Goal: Task Accomplishment & Management: Use online tool/utility

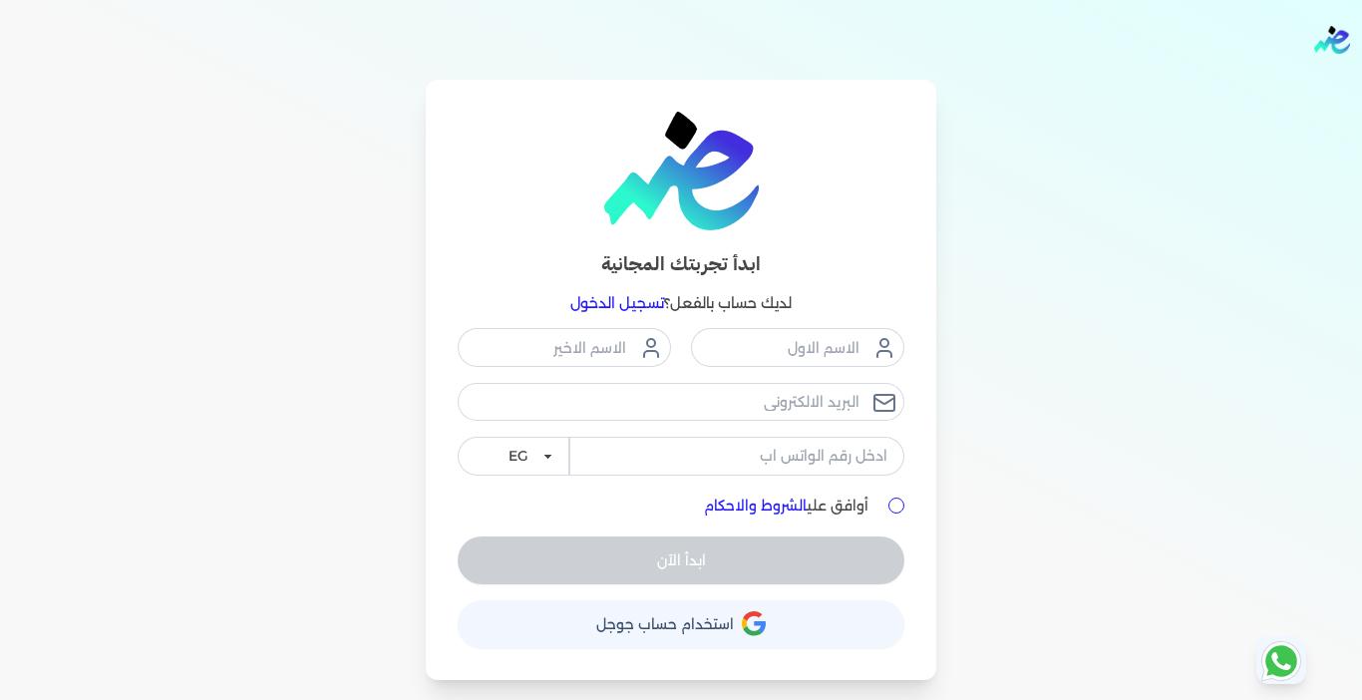
click at [611, 303] on link "تسجيل الدخول" at bounding box center [617, 303] width 94 height 18
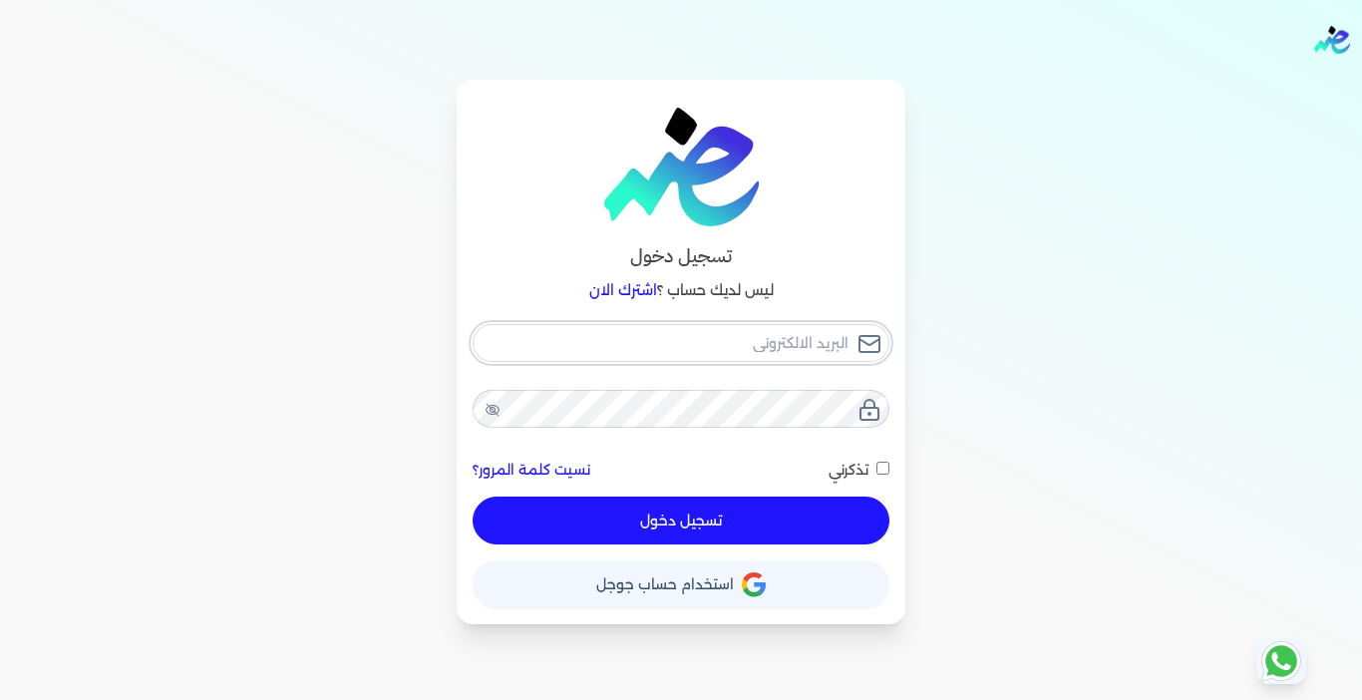
type input "[EMAIL_ADDRESS][DOMAIN_NAME]"
click at [718, 526] on button "تسجيل دخول" at bounding box center [681, 521] width 417 height 48
checkbox input "false"
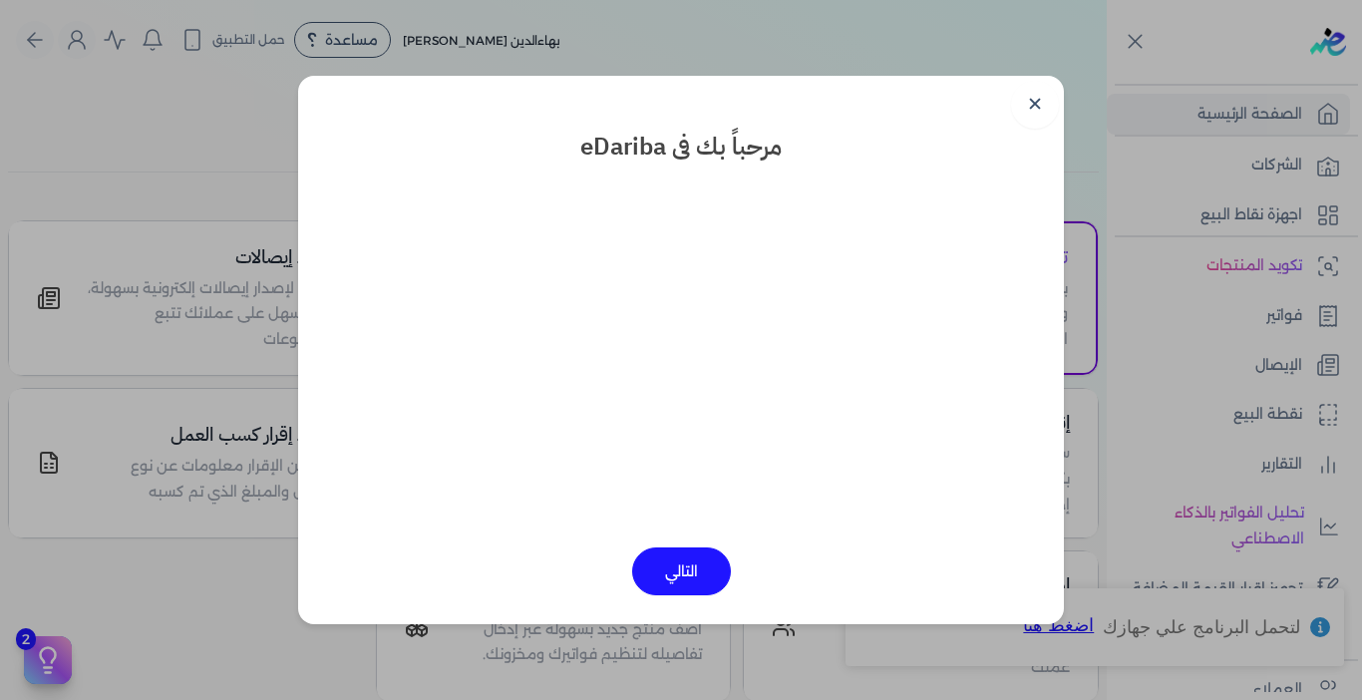
click at [1027, 91] on link "✕" at bounding box center [1035, 105] width 48 height 48
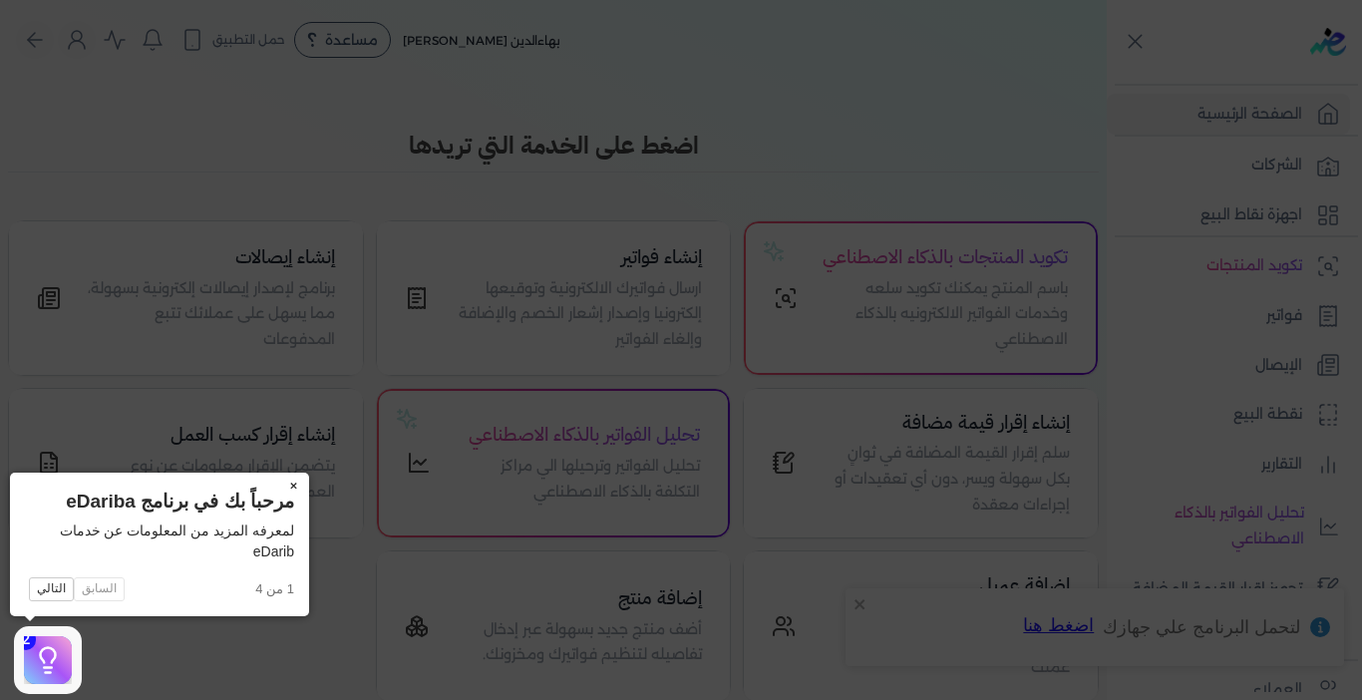
click at [288, 487] on button "×" at bounding box center [293, 487] width 32 height 28
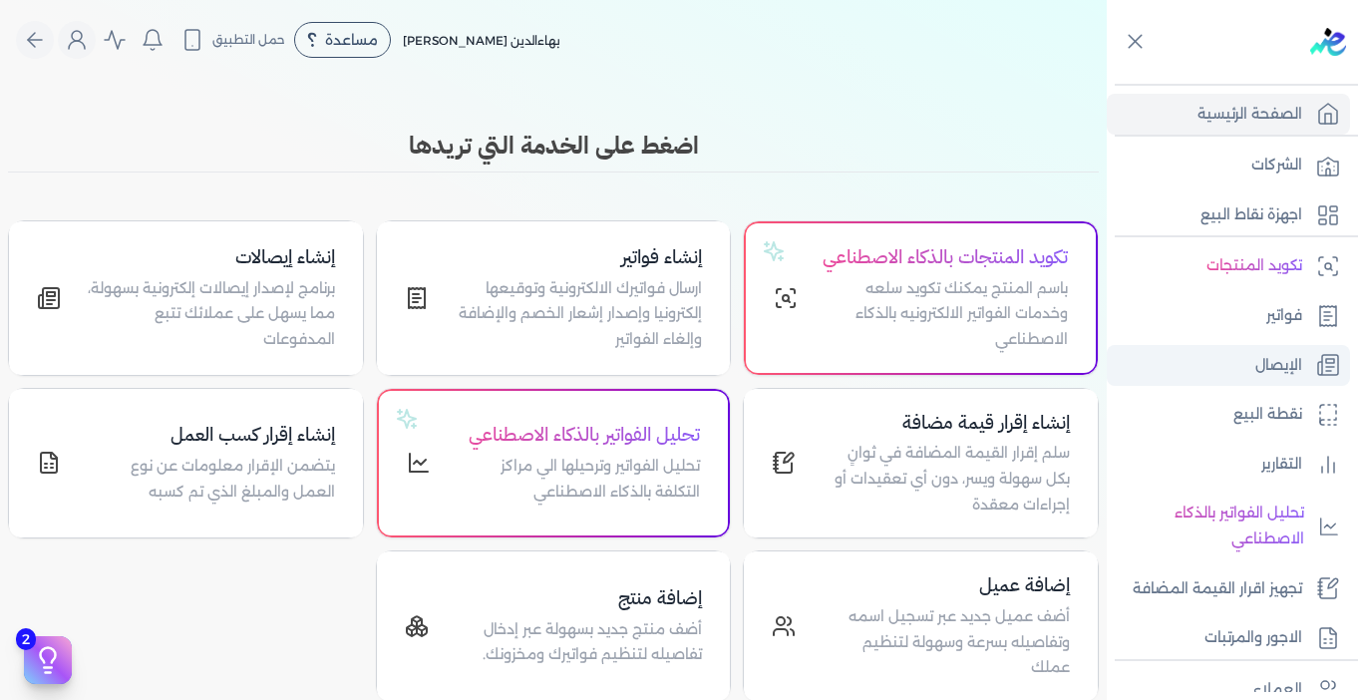
click at [1236, 371] on link "الإيصال" at bounding box center [1228, 366] width 243 height 42
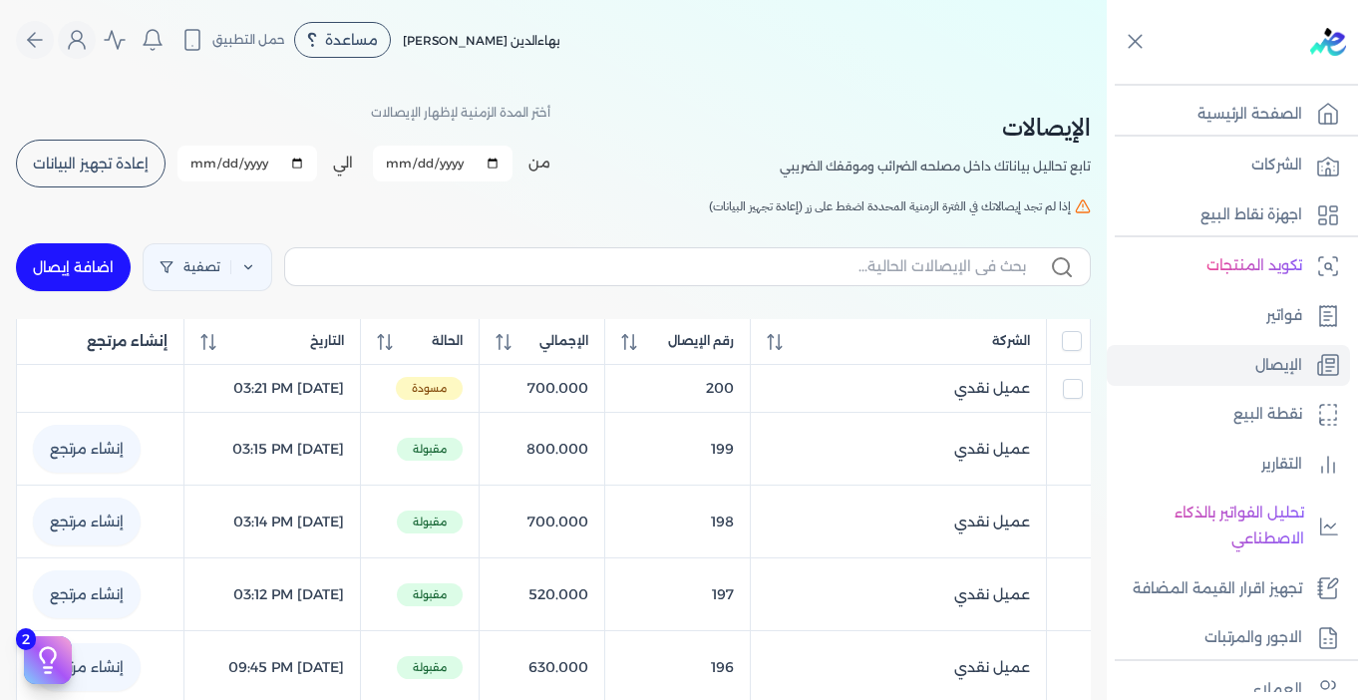
click at [126, 161] on span "إعادة تجهيز البيانات" at bounding box center [91, 164] width 116 height 14
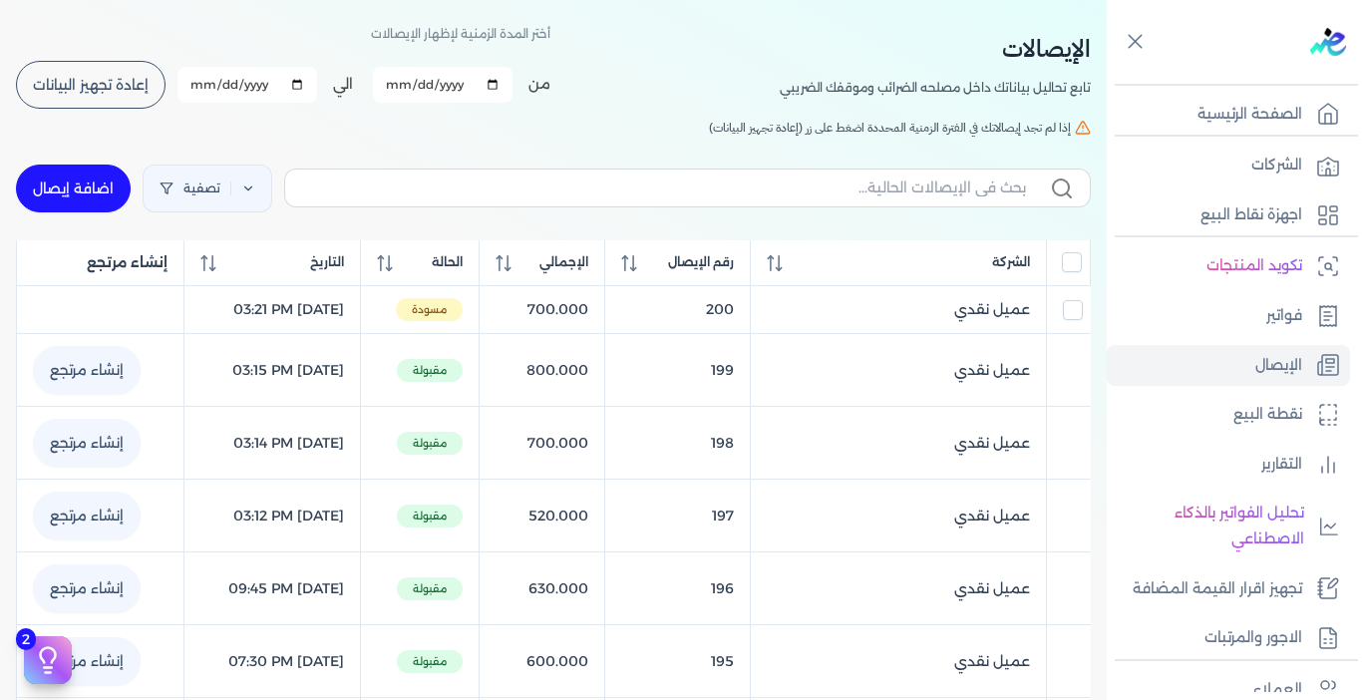
scroll to position [100, 0]
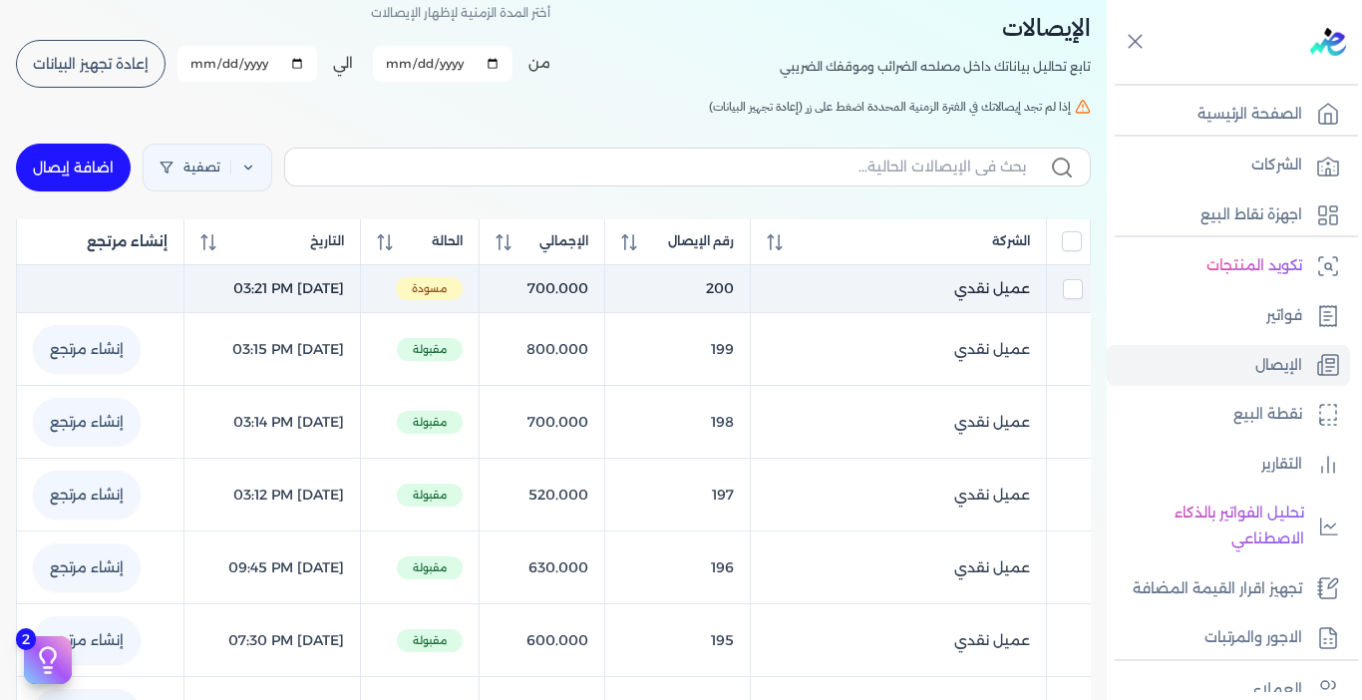
click at [542, 295] on td "700.000" at bounding box center [542, 288] width 126 height 49
checkbox input "true"
click at [983, 291] on span "عميل نقدي" at bounding box center [992, 288] width 76 height 21
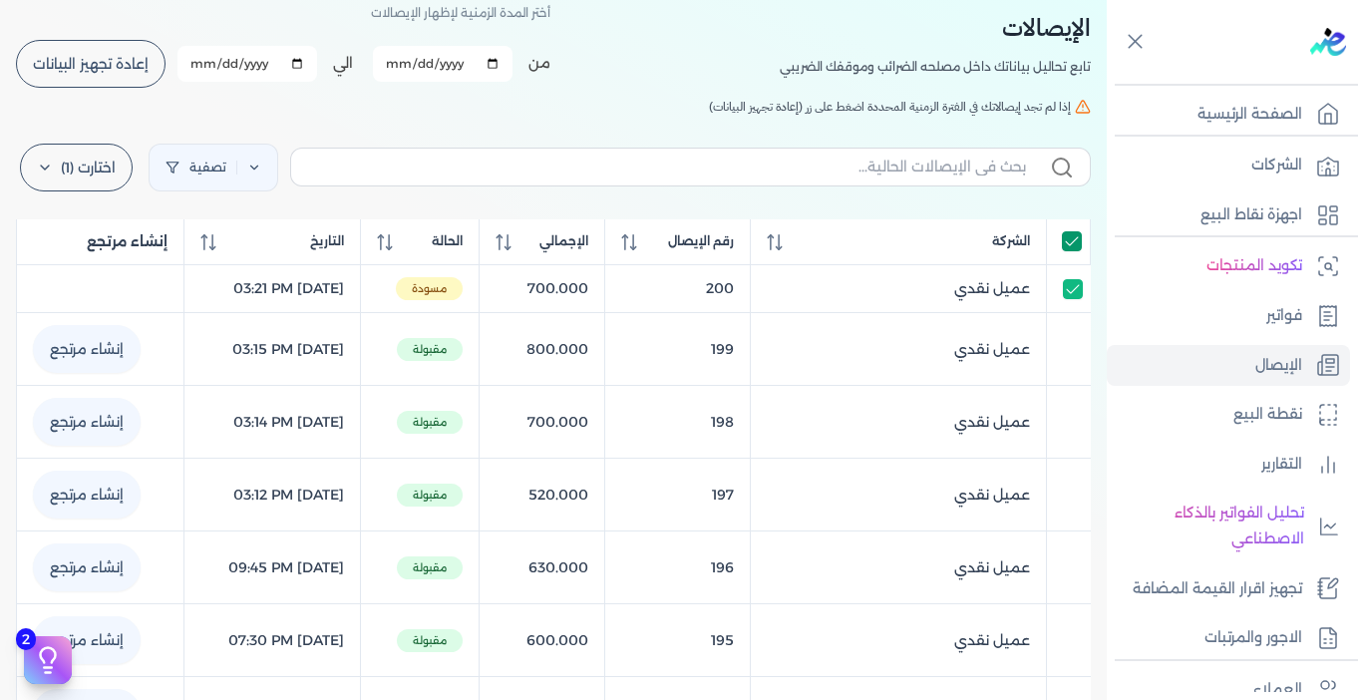
select select "EGP"
select select "EGS"
select select "B"
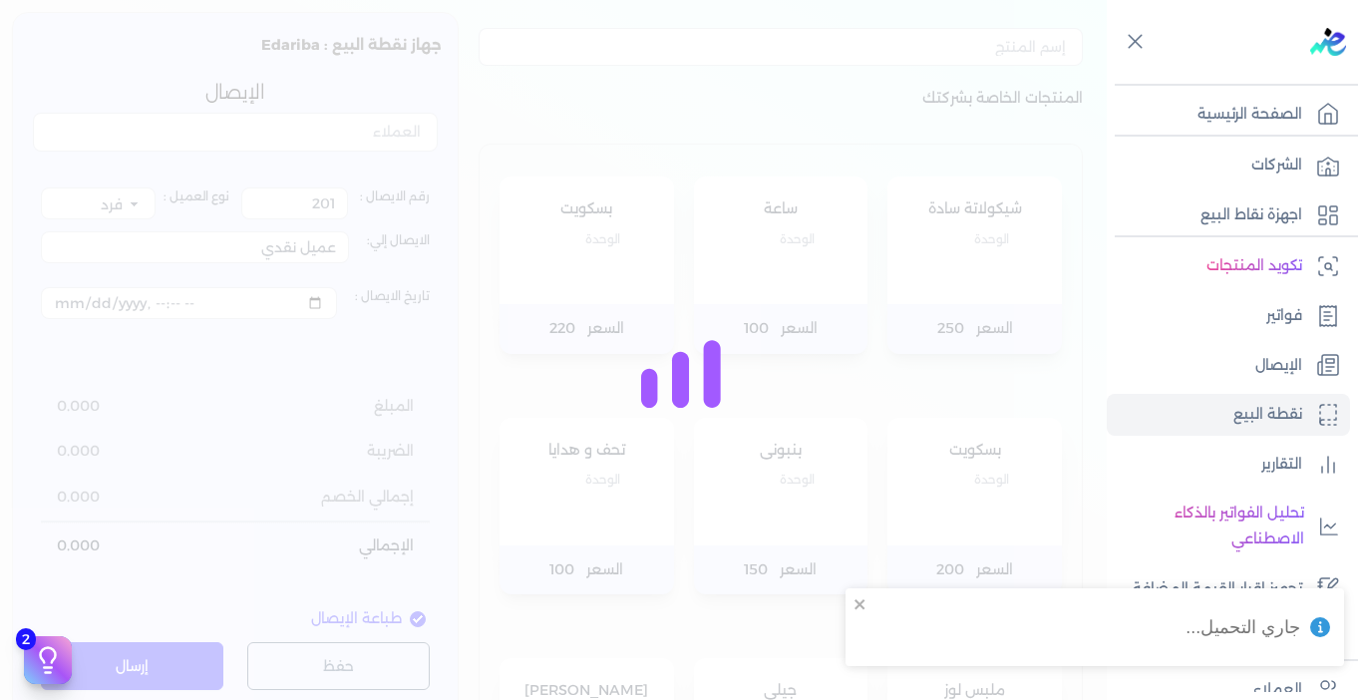
type input "200"
type input "[DATE]T15:21:42"
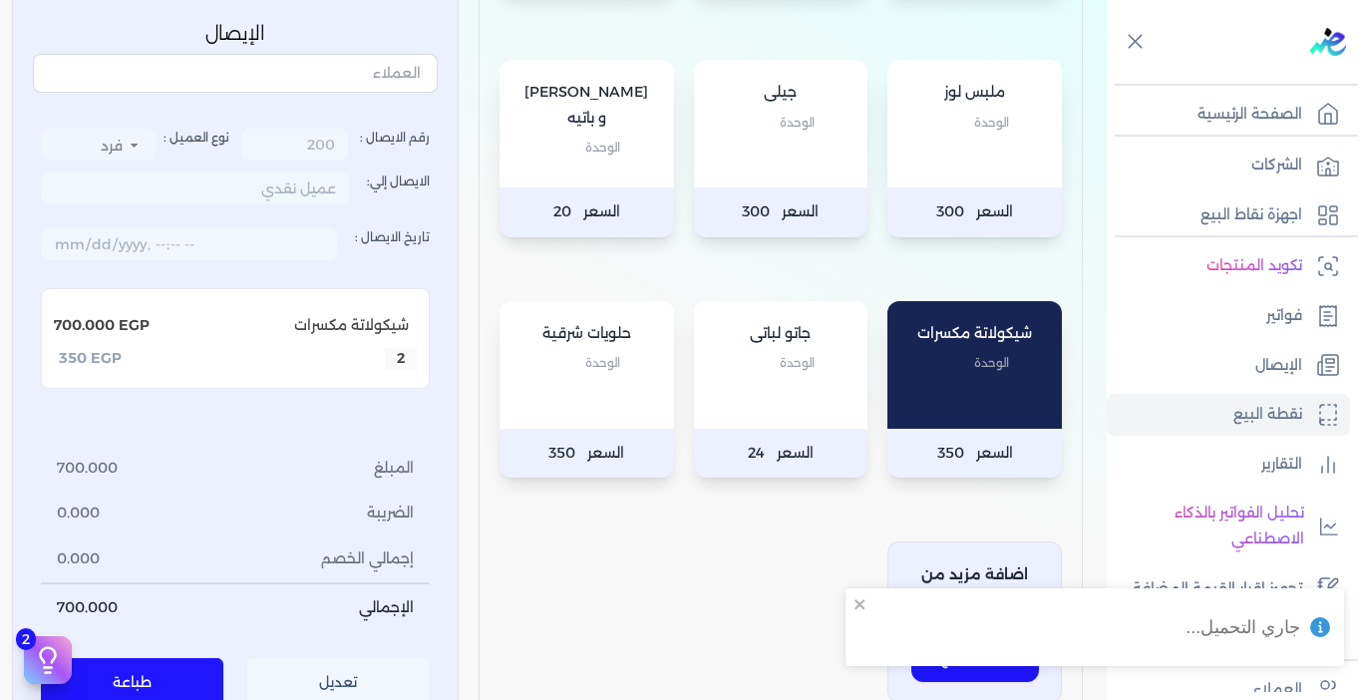
scroll to position [1029, 0]
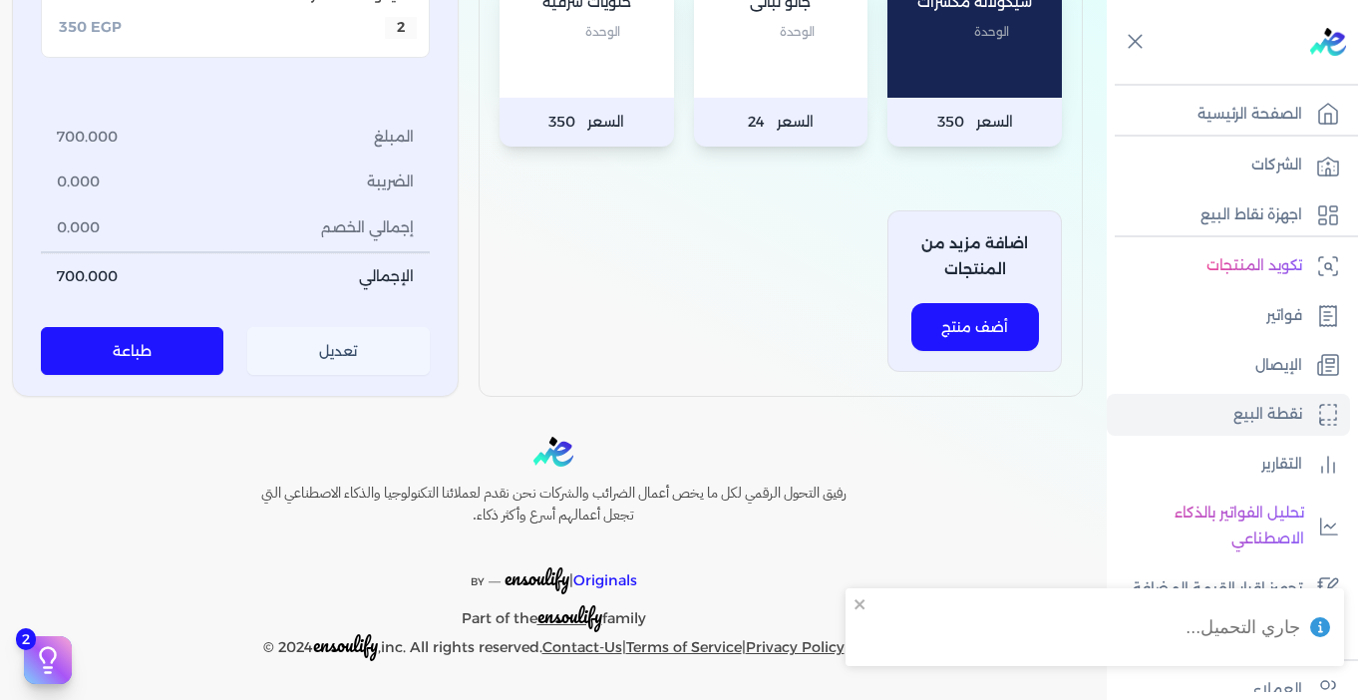
click at [328, 352] on button "تعديل" at bounding box center [338, 352] width 183 height 48
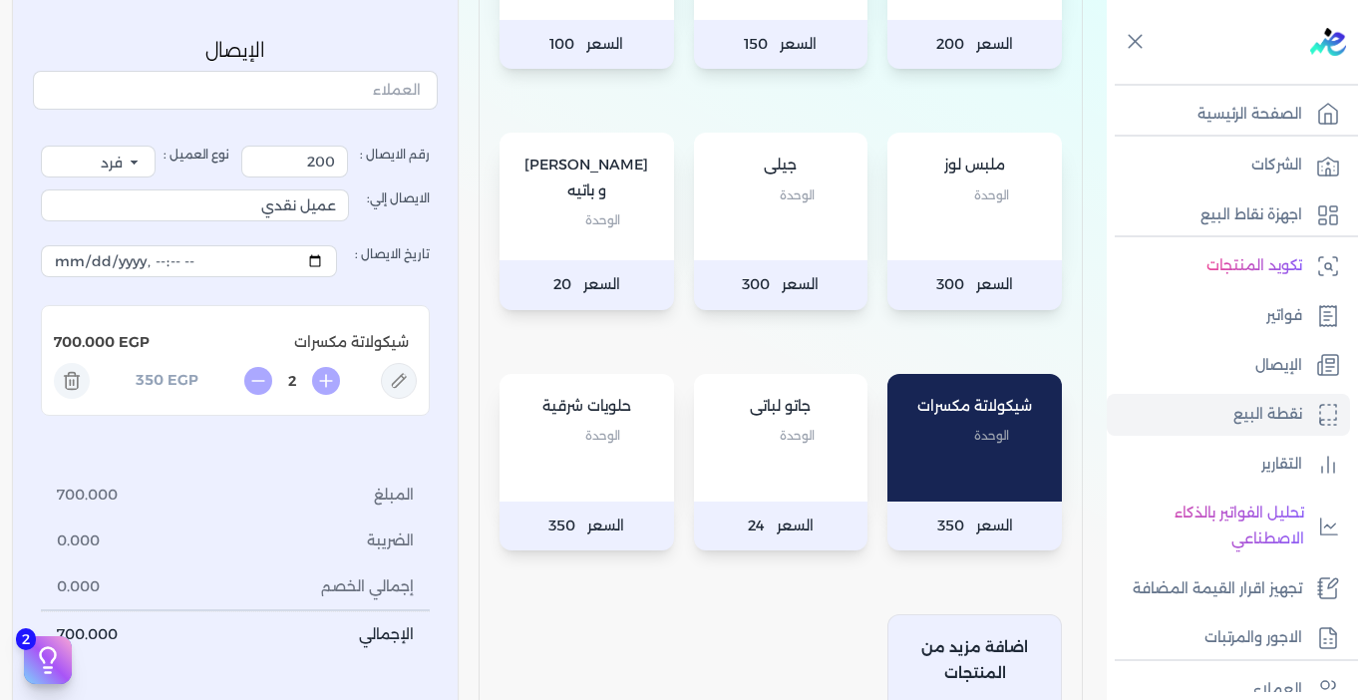
scroll to position [630, 0]
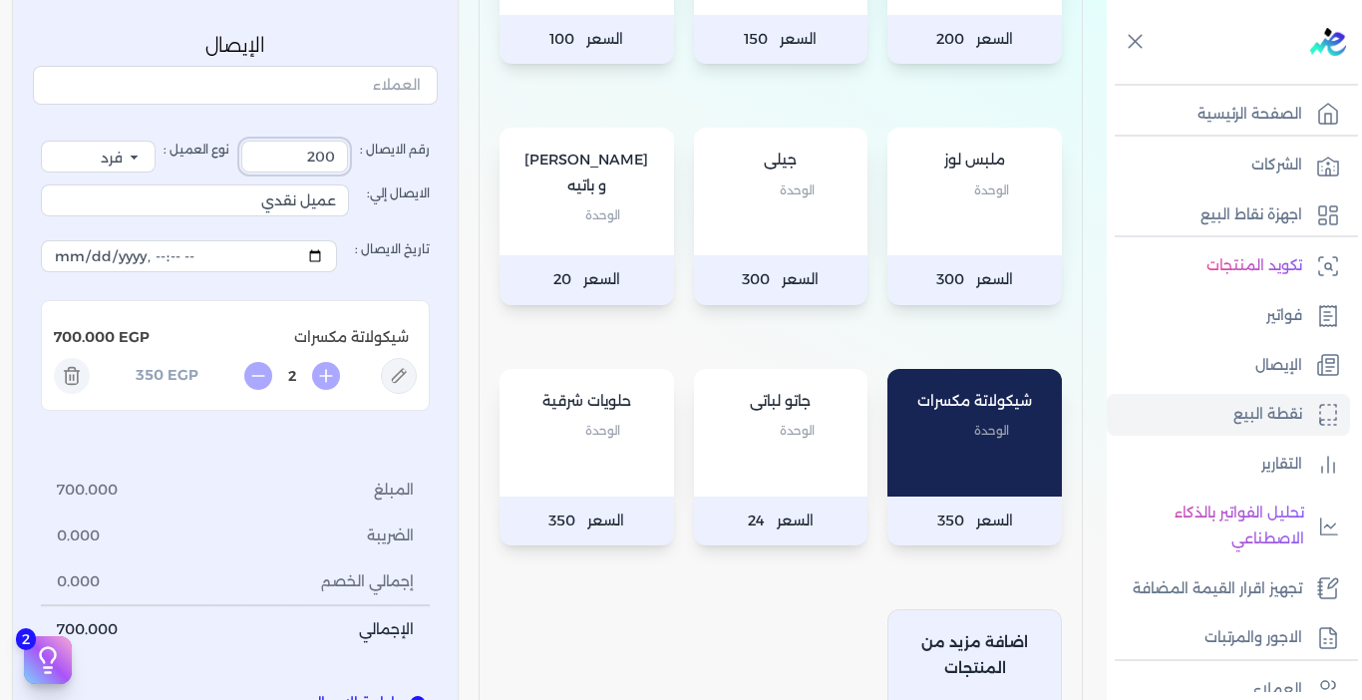
drag, startPoint x: 282, startPoint y: 159, endPoint x: 374, endPoint y: 154, distance: 91.9
click at [374, 154] on label "رقم الايصال : 200" at bounding box center [335, 157] width 188 height 32
type input "200"
click at [355, 117] on div "رقم الايصال : 200 نوع العميل : فرد شركة شخص اجنبي الايصال إلي: عميل نقدي تاريخ …" at bounding box center [235, 397] width 405 height 568
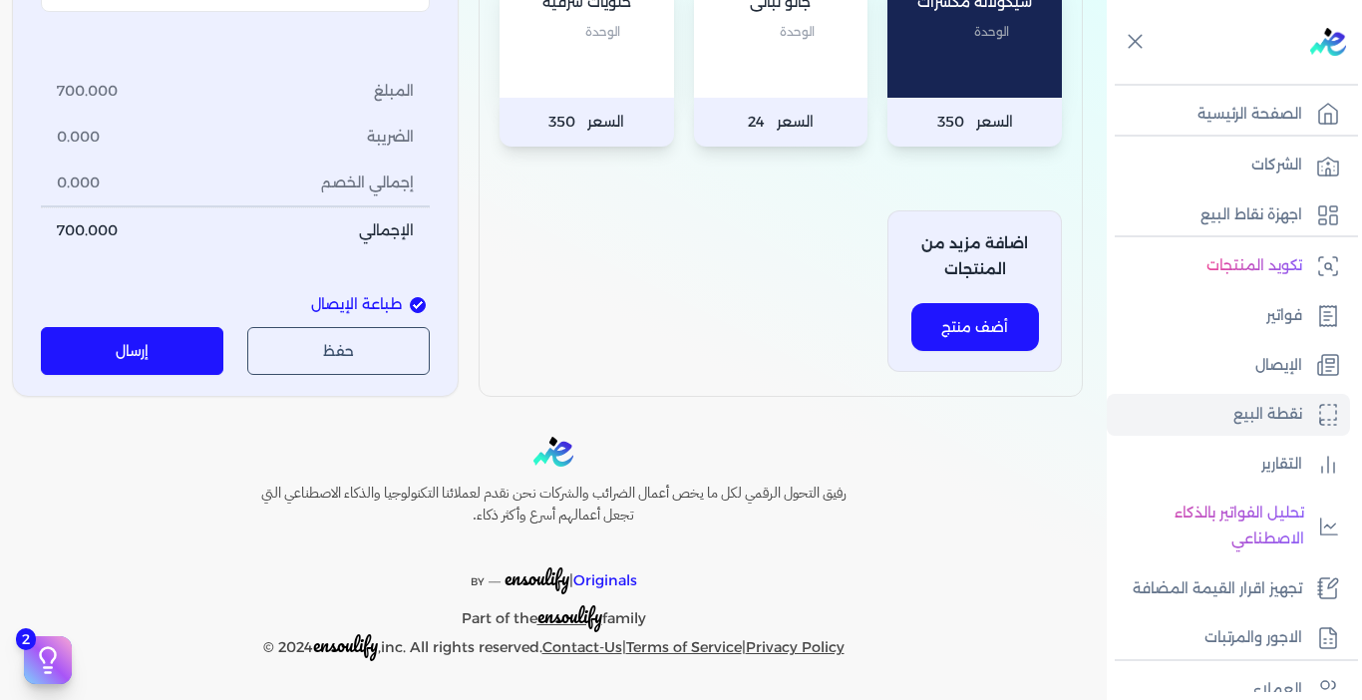
click at [179, 365] on button "إرسال" at bounding box center [132, 352] width 183 height 48
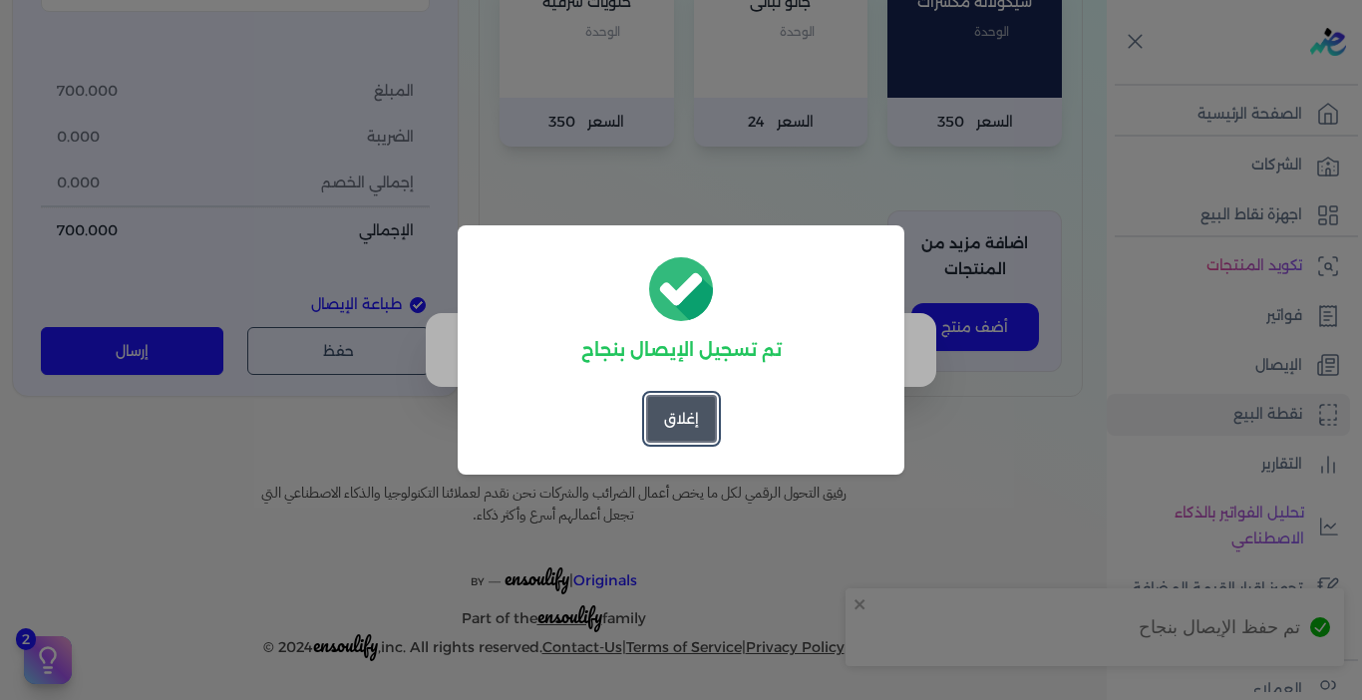
click at [681, 411] on button "إغلاق" at bounding box center [681, 419] width 71 height 48
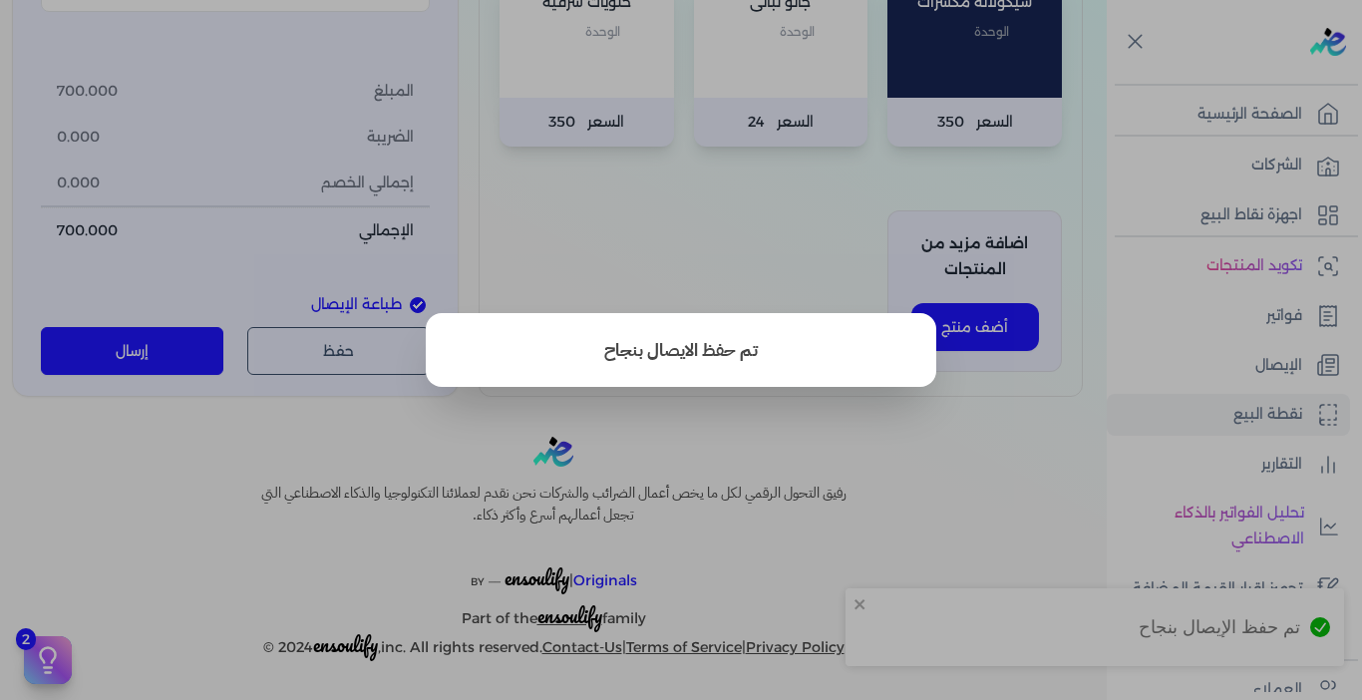
click at [884, 454] on button "close" at bounding box center [681, 350] width 1362 height 700
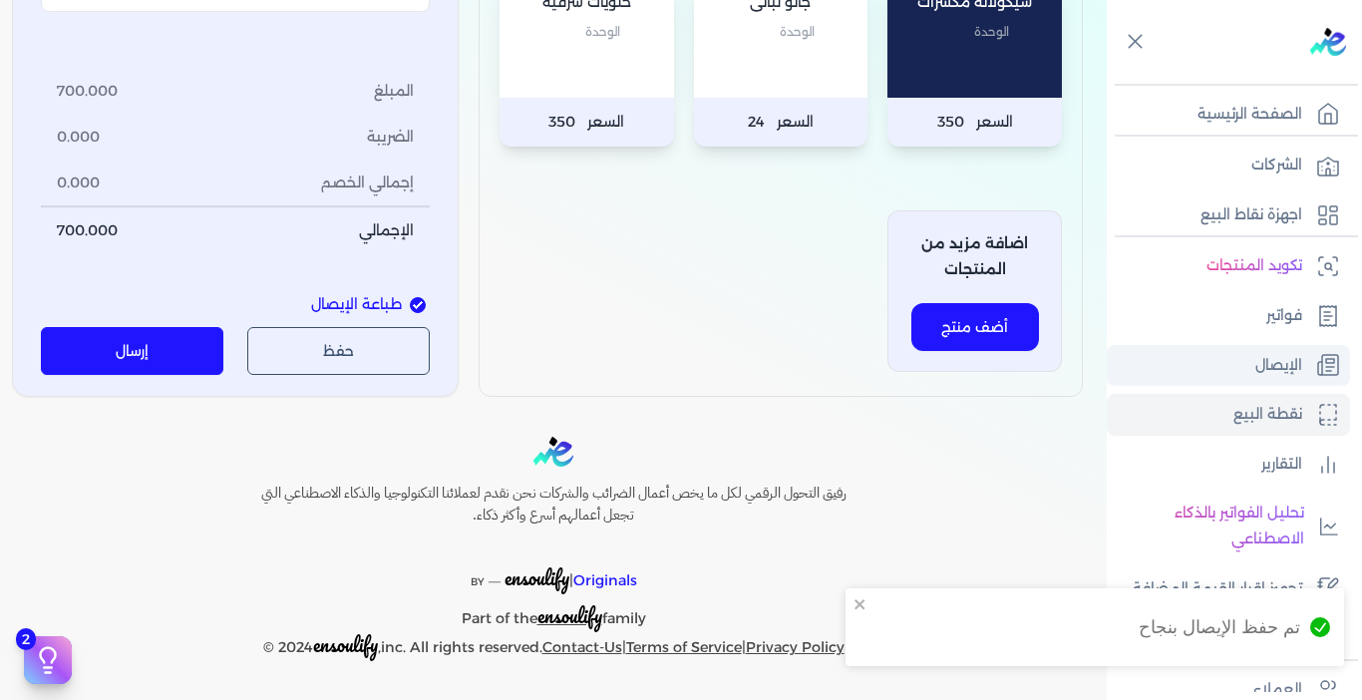
click at [1258, 373] on p "الإيصال" at bounding box center [1279, 366] width 47 height 26
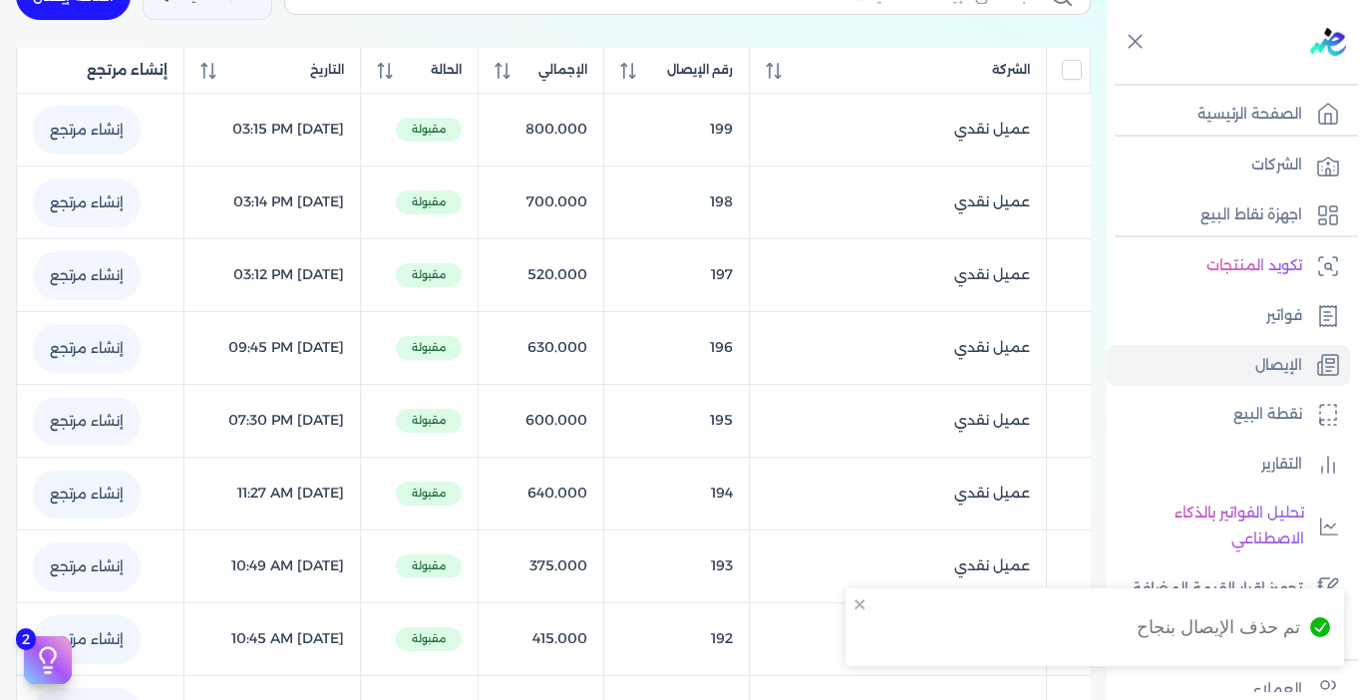
scroll to position [116, 0]
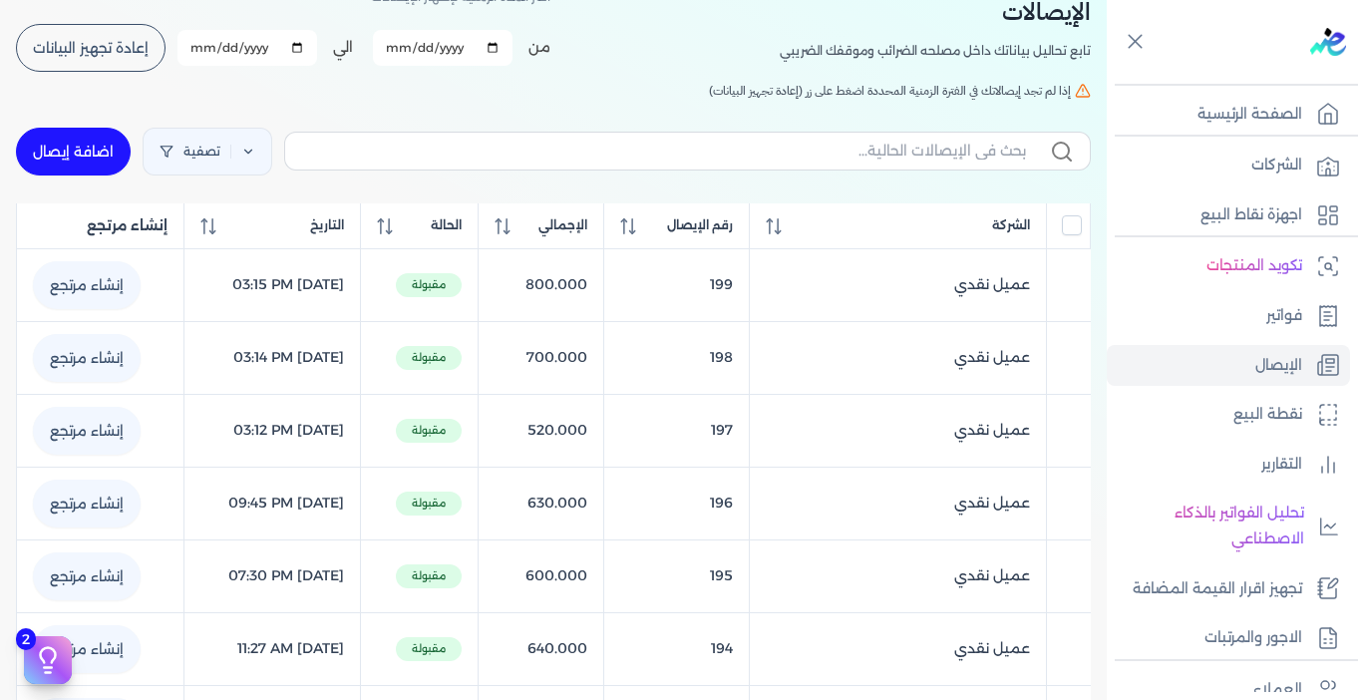
click at [54, 38] on button "إعادة تجهيز البيانات" at bounding box center [91, 48] width 150 height 48
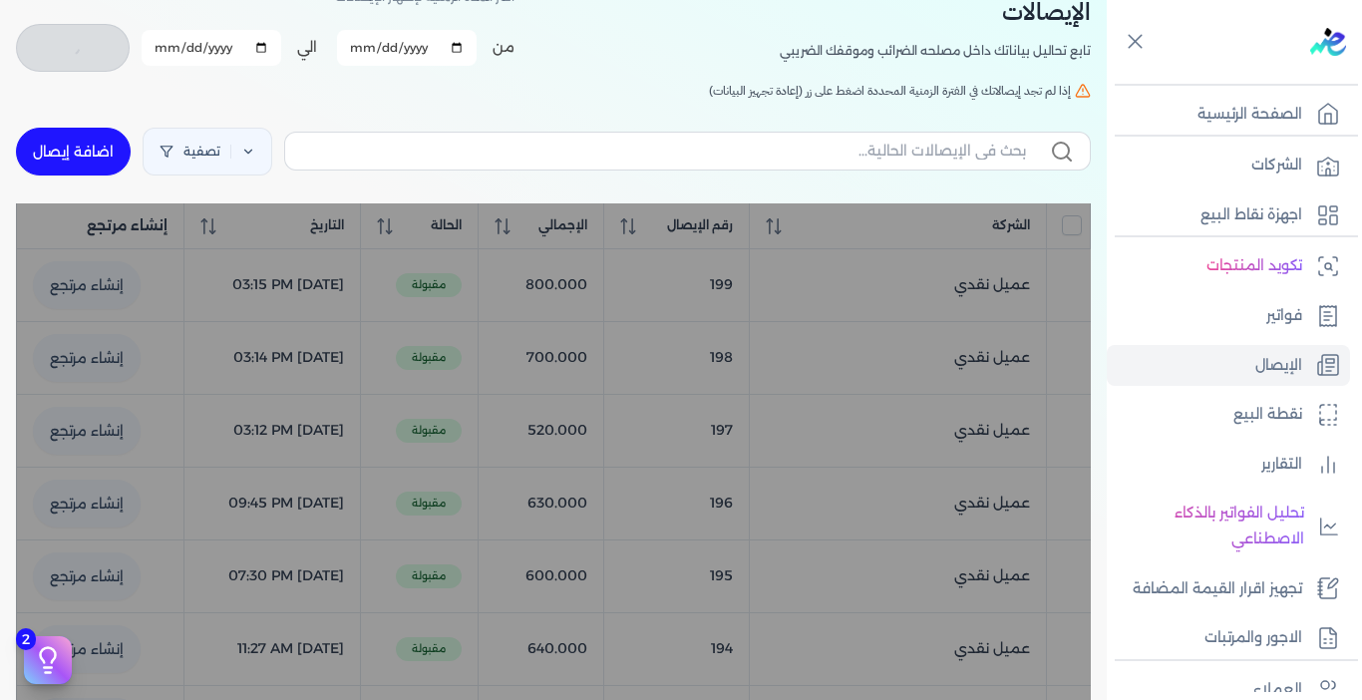
checkbox input "false"
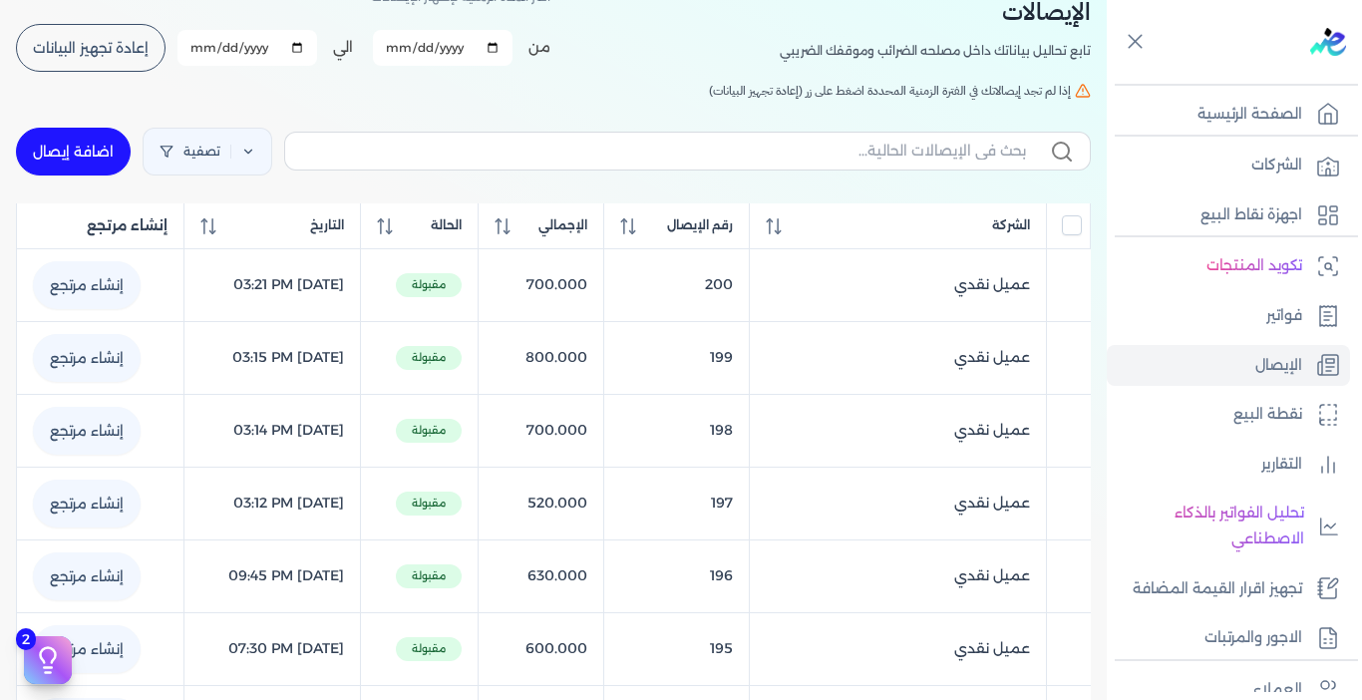
click at [85, 152] on link "اضافة إيصال" at bounding box center [73, 152] width 115 height 48
select select "EGP"
select select "EGS"
select select "B"
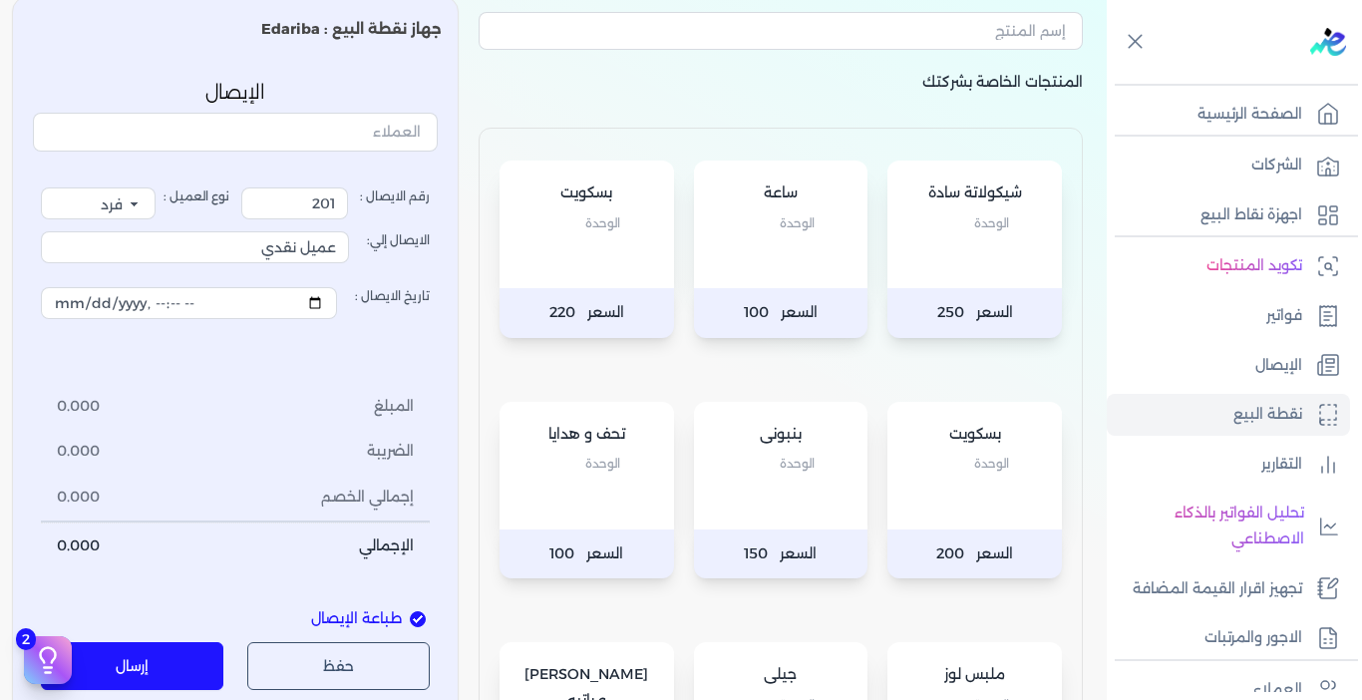
click at [567, 264] on div "بسكويت الوحدة" at bounding box center [587, 225] width 175 height 128
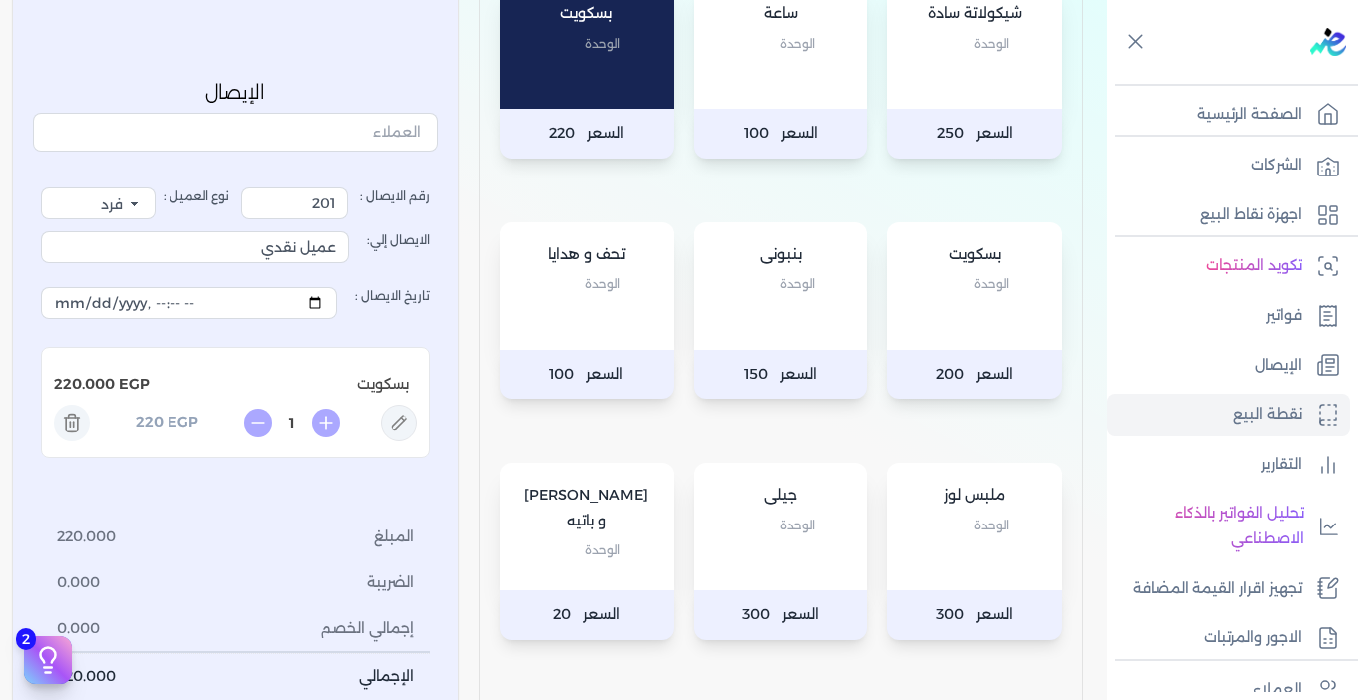
scroll to position [315, 0]
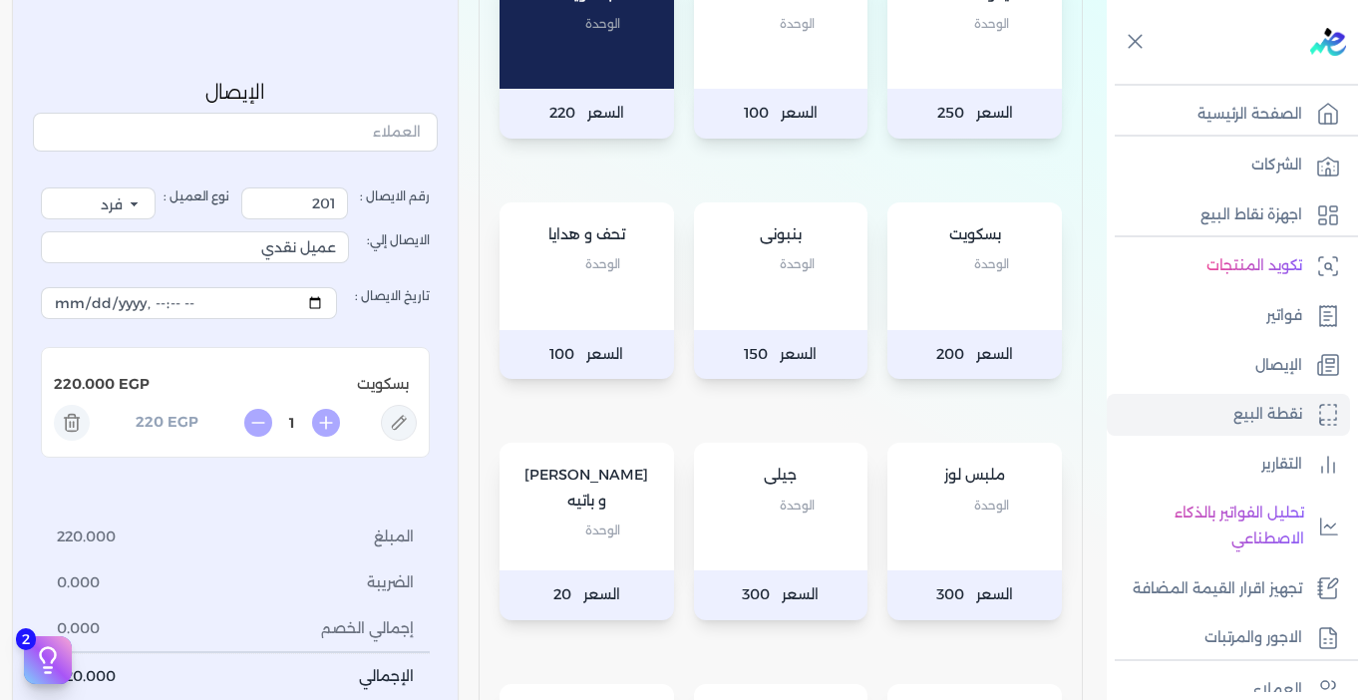
click at [797, 91] on p "السعر 100" at bounding box center [781, 114] width 175 height 50
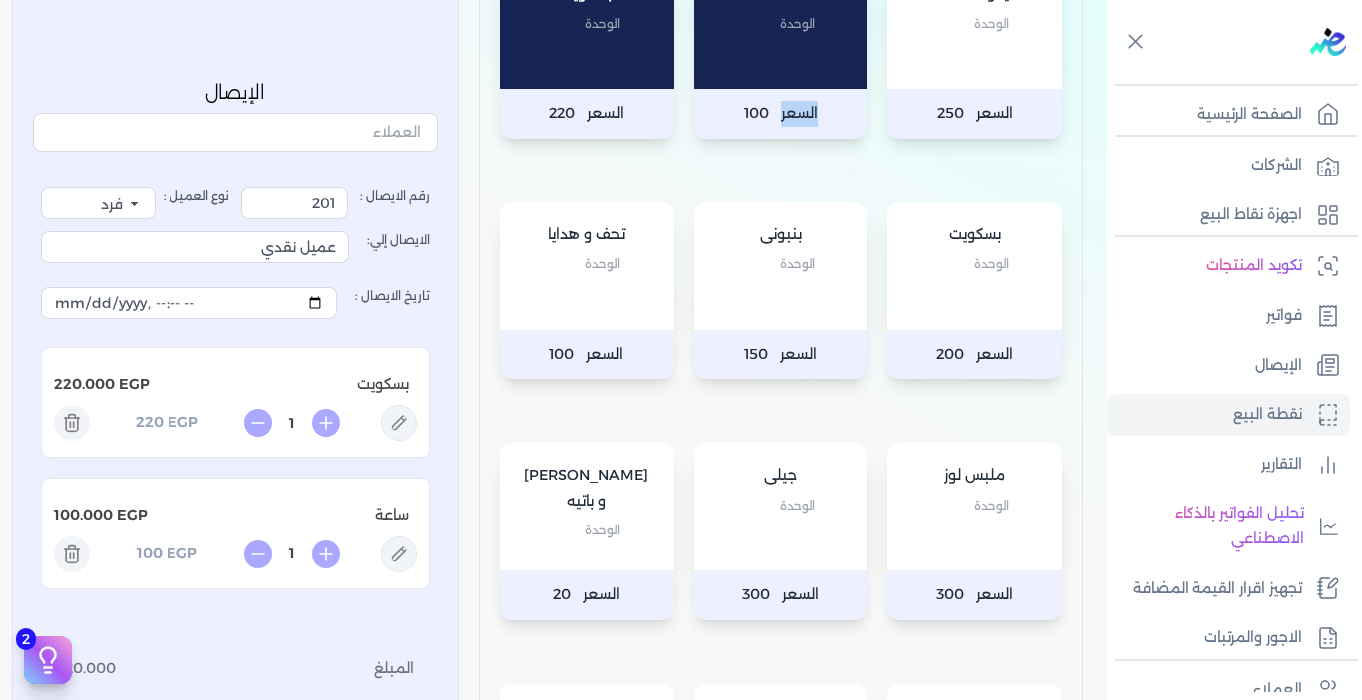
click at [797, 91] on p "السعر 100" at bounding box center [781, 114] width 175 height 50
type input "2"
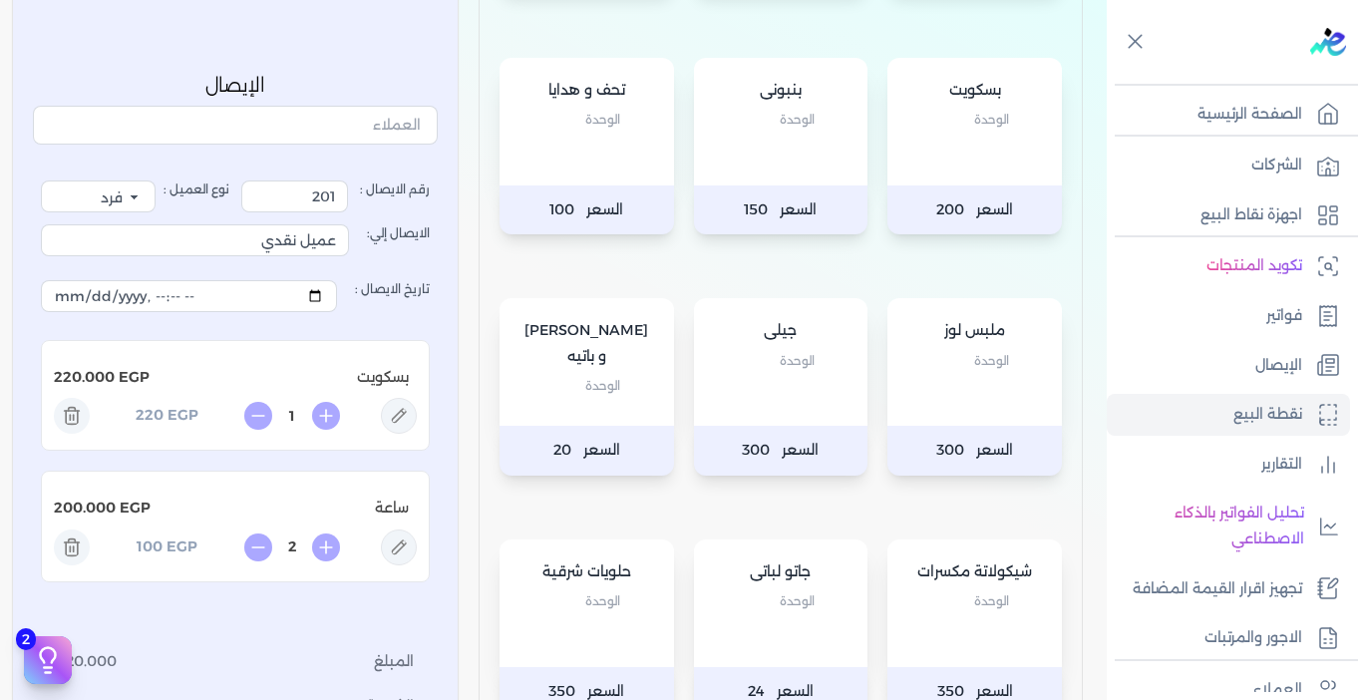
scroll to position [515, 0]
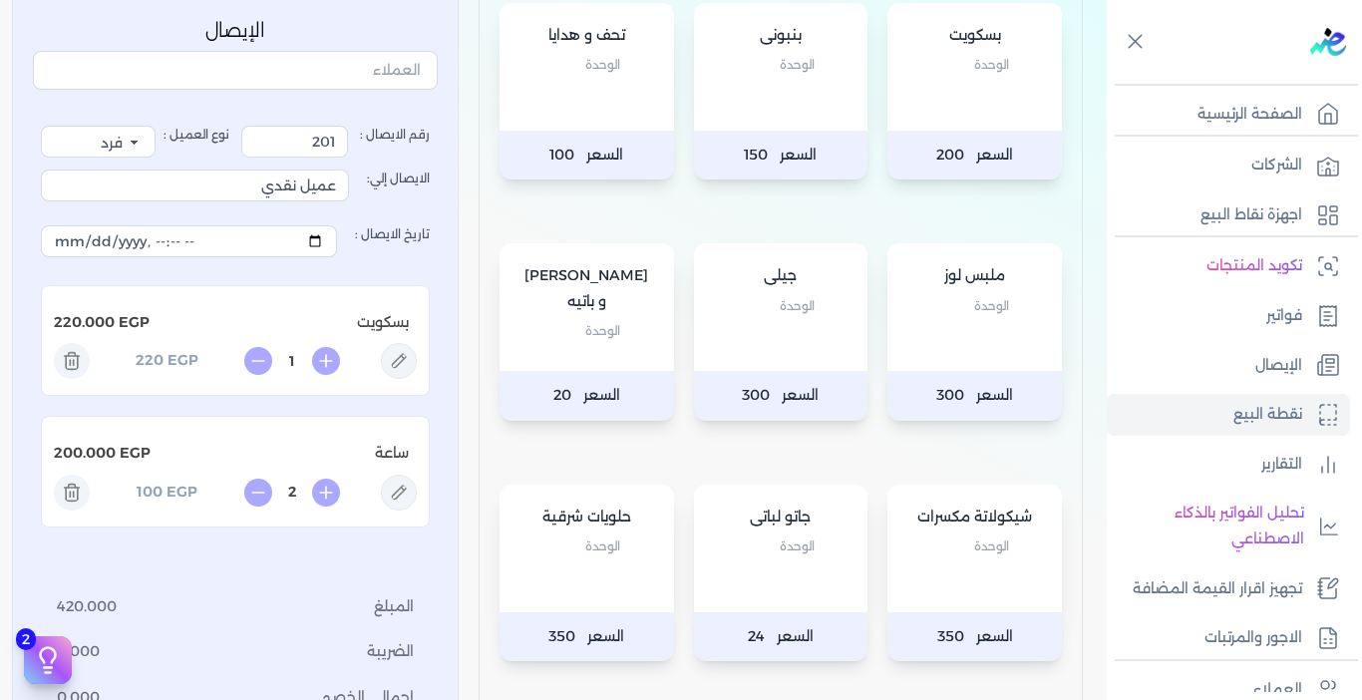
click at [788, 304] on span "الوحدة" at bounding box center [797, 306] width 35 height 26
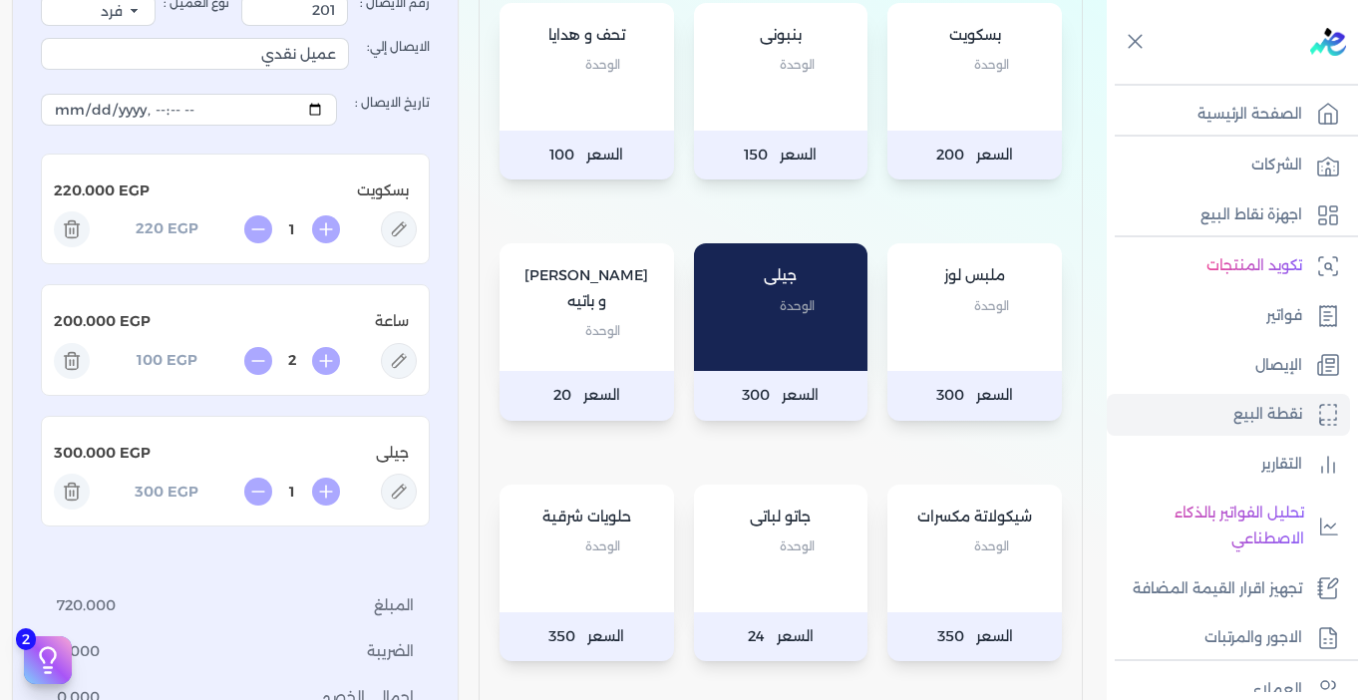
scroll to position [914, 0]
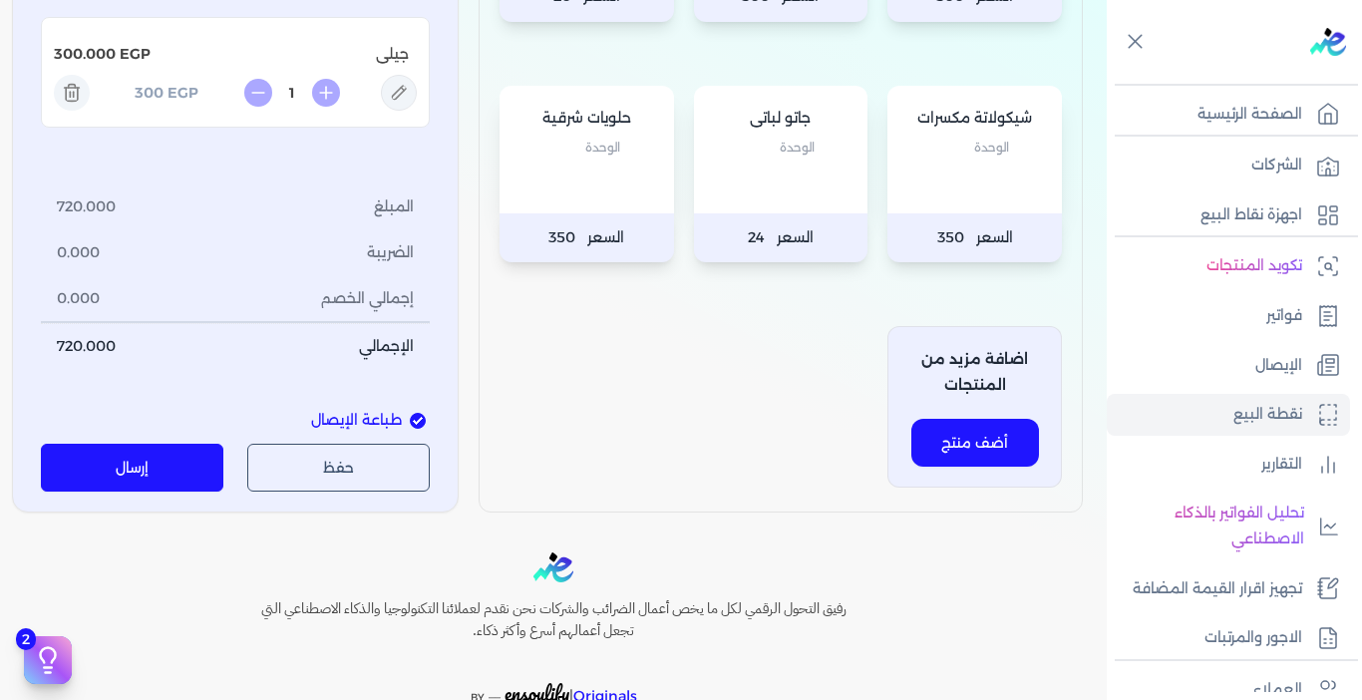
click at [157, 467] on button "إرسال" at bounding box center [132, 468] width 183 height 48
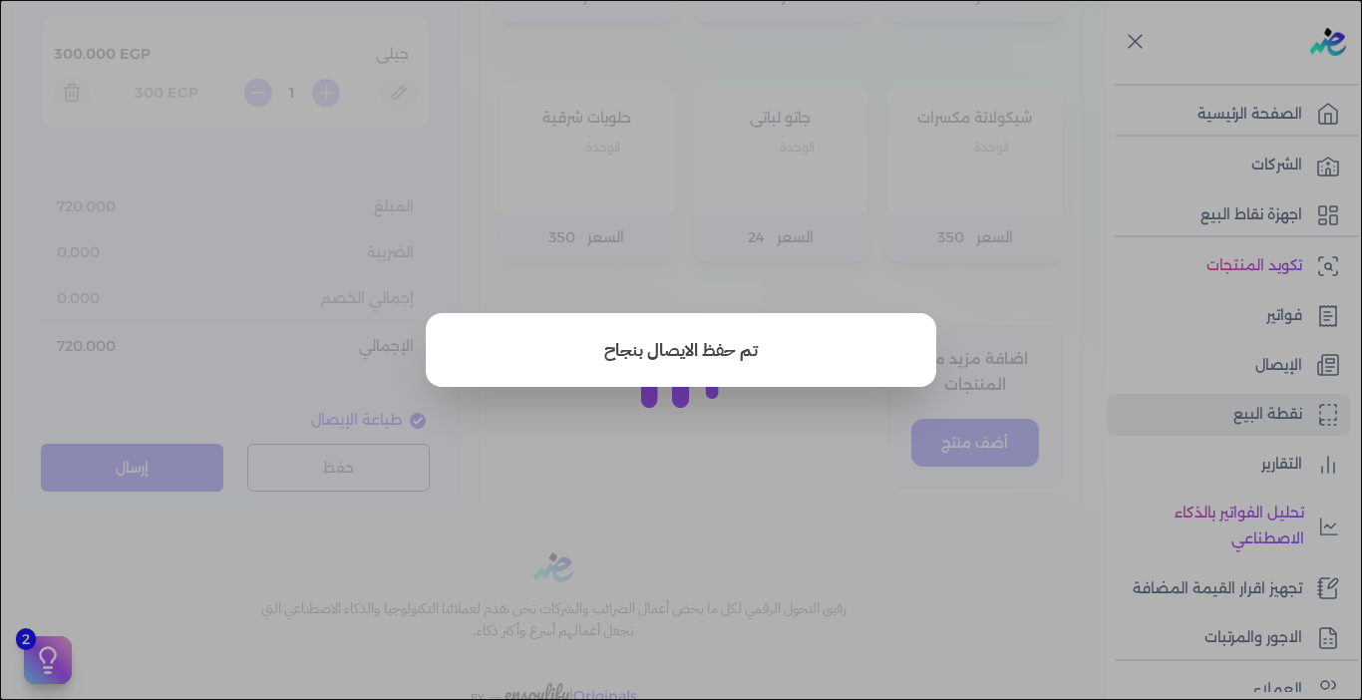
click at [603, 493] on button "close" at bounding box center [681, 350] width 1362 height 700
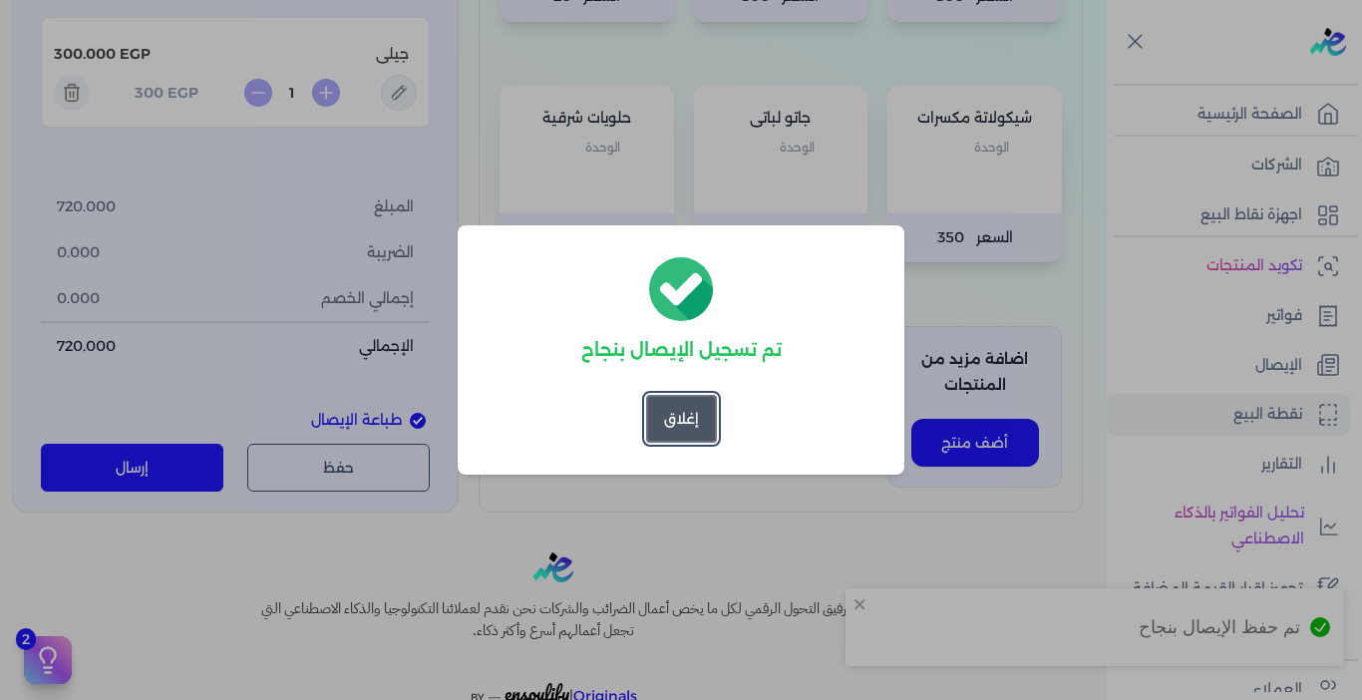
click at [672, 436] on button "إغلاق" at bounding box center [681, 419] width 71 height 48
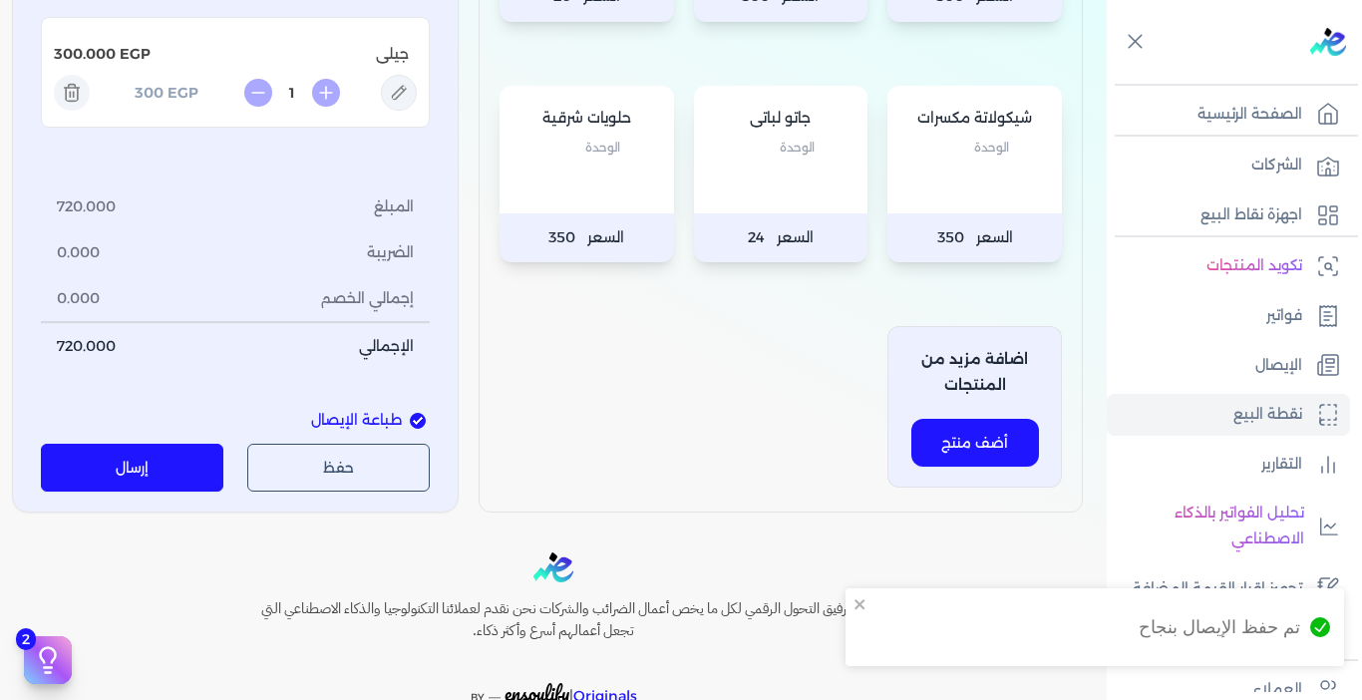
click at [1247, 348] on link "الإيصال" at bounding box center [1228, 366] width 243 height 42
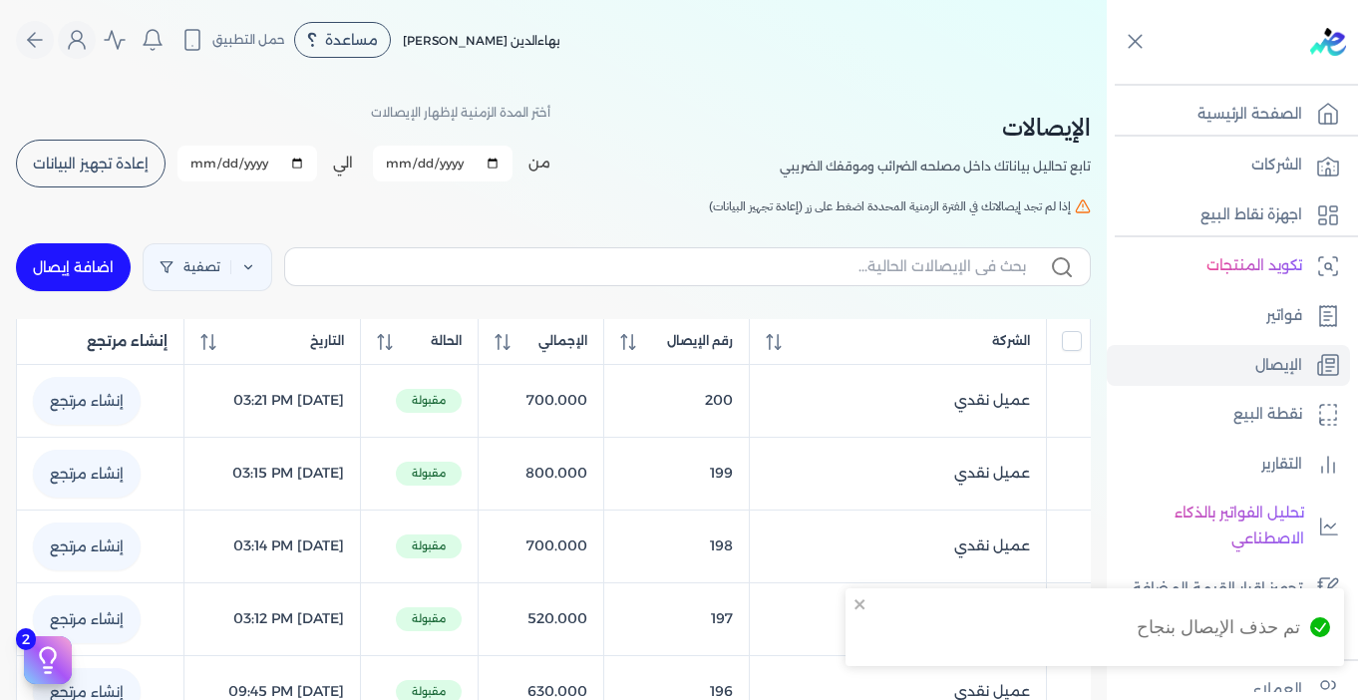
click at [113, 171] on span "إعادة تجهيز البيانات" at bounding box center [91, 164] width 116 height 14
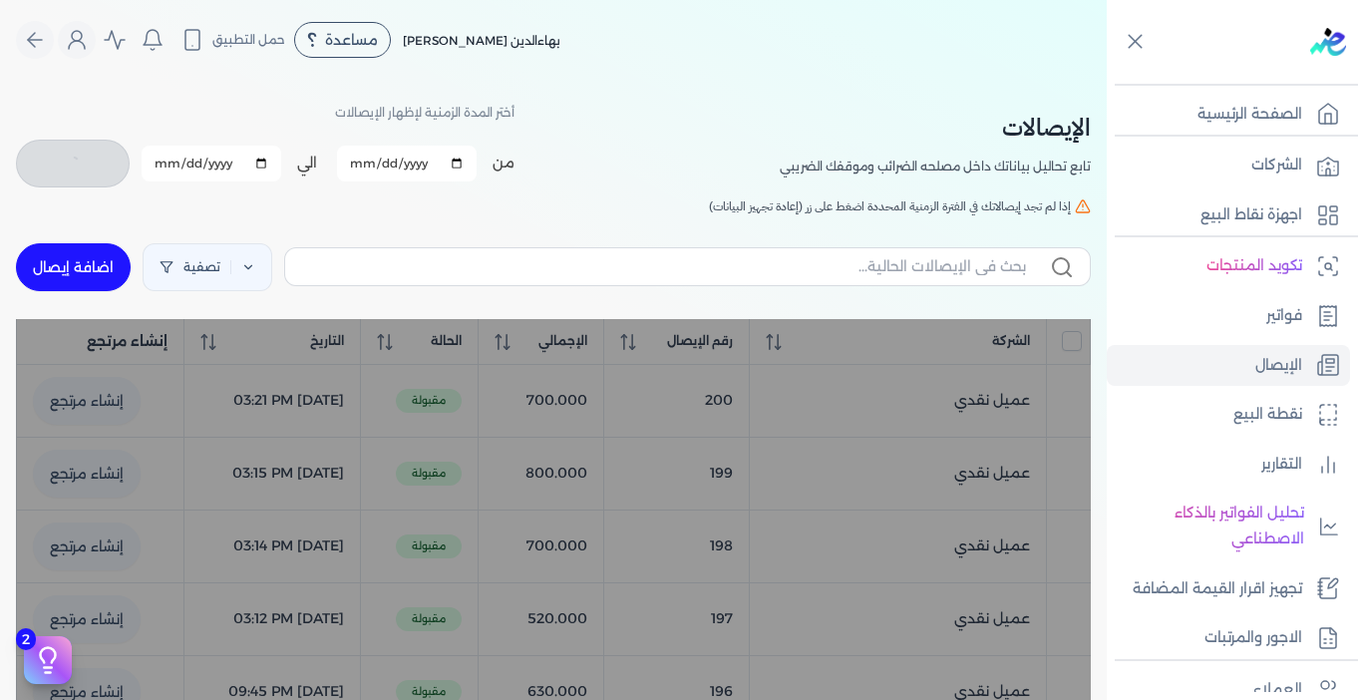
checkbox input "false"
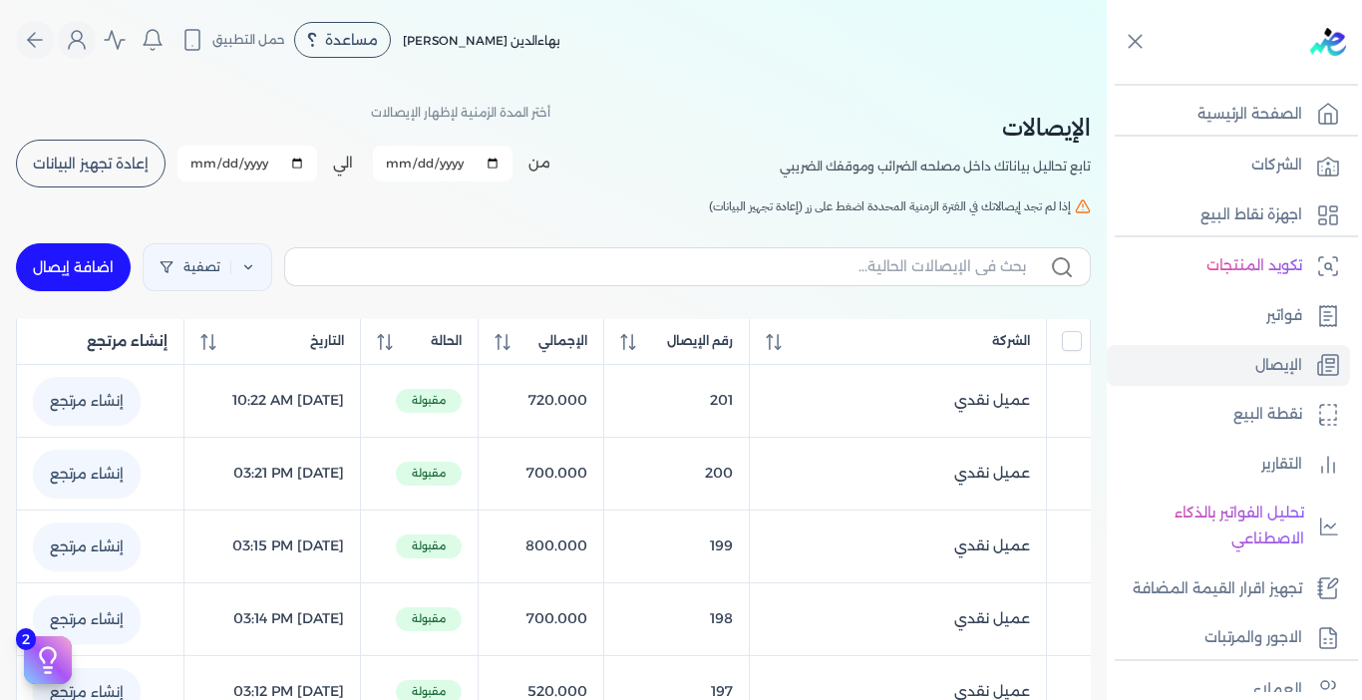
click at [76, 276] on link "اضافة إيصال" at bounding box center [73, 267] width 115 height 48
select select "EGP"
select select "EGS"
select select "B"
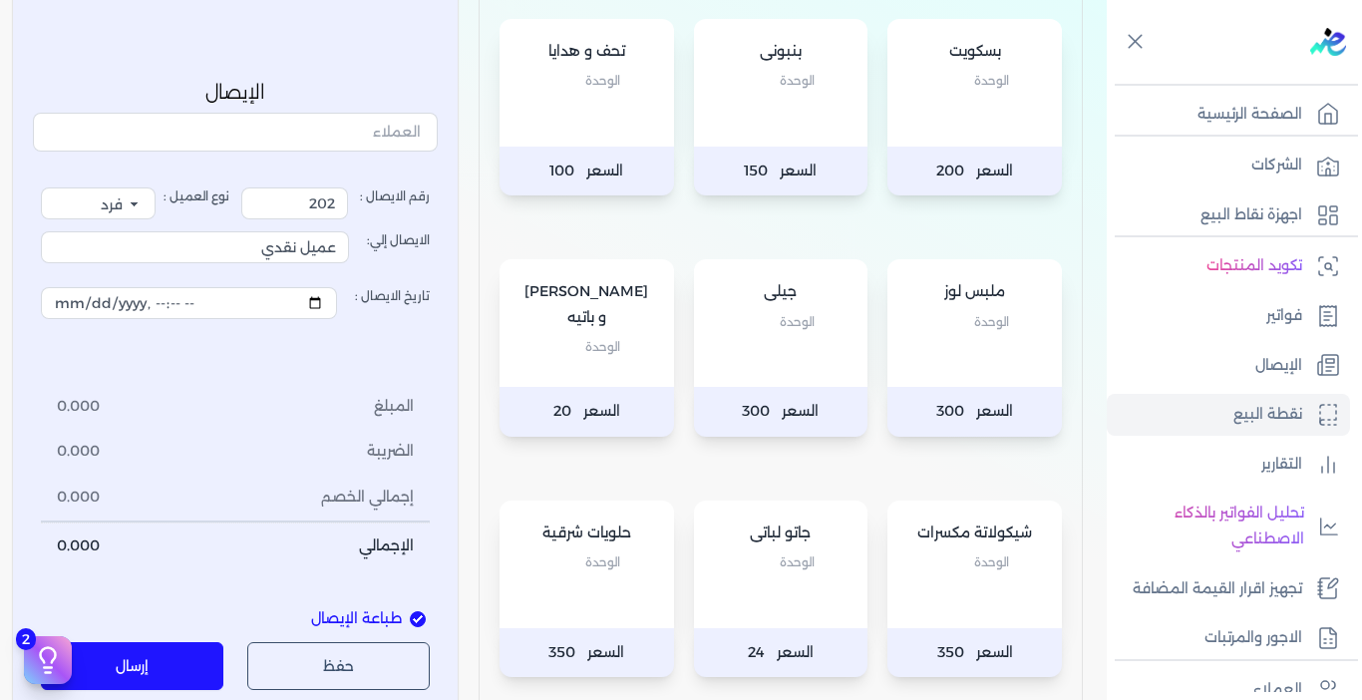
scroll to position [698, 0]
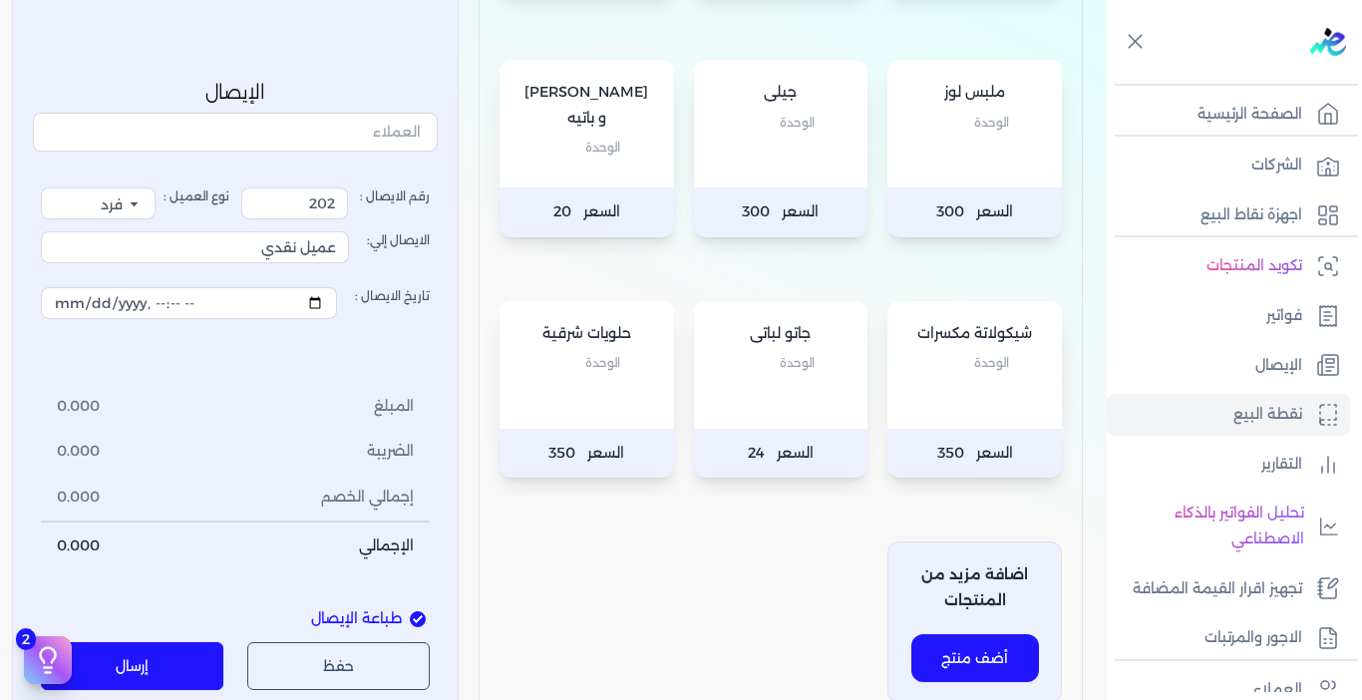
click at [617, 415] on div "حلويات شرقية الوحدة" at bounding box center [587, 365] width 175 height 128
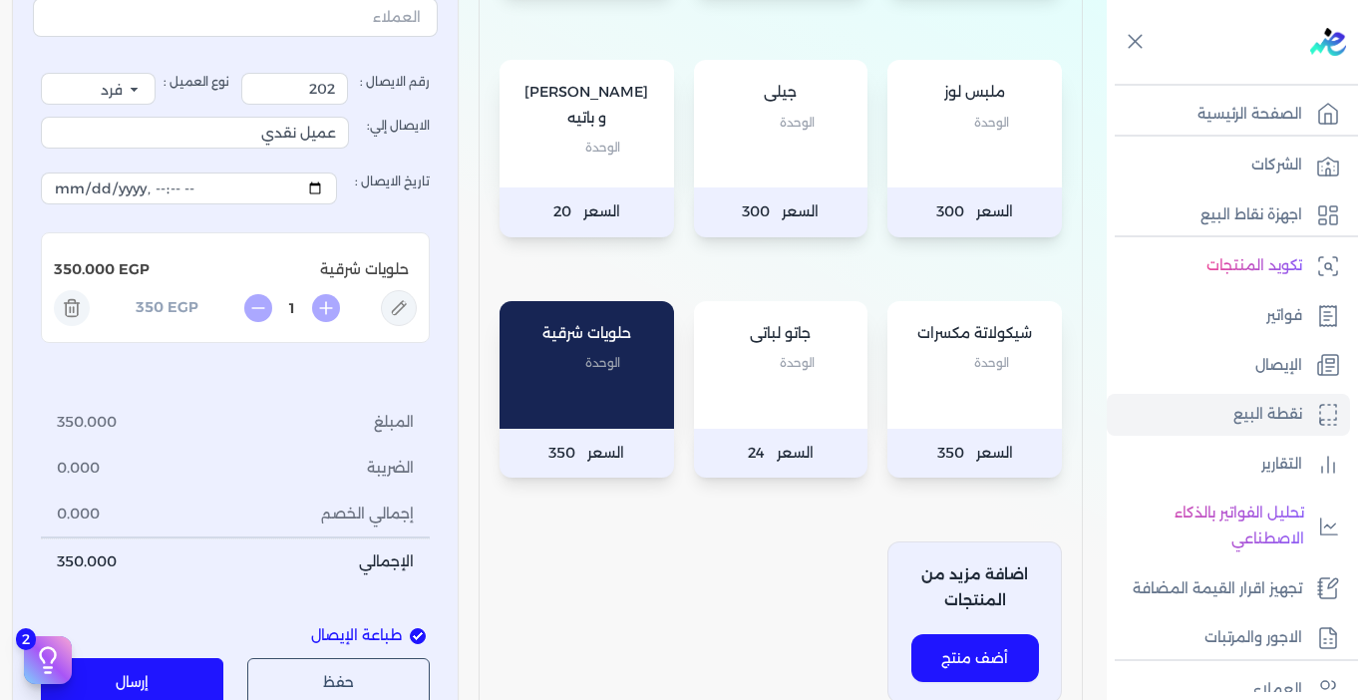
click at [755, 173] on div "جيلى الوحدة" at bounding box center [781, 124] width 175 height 128
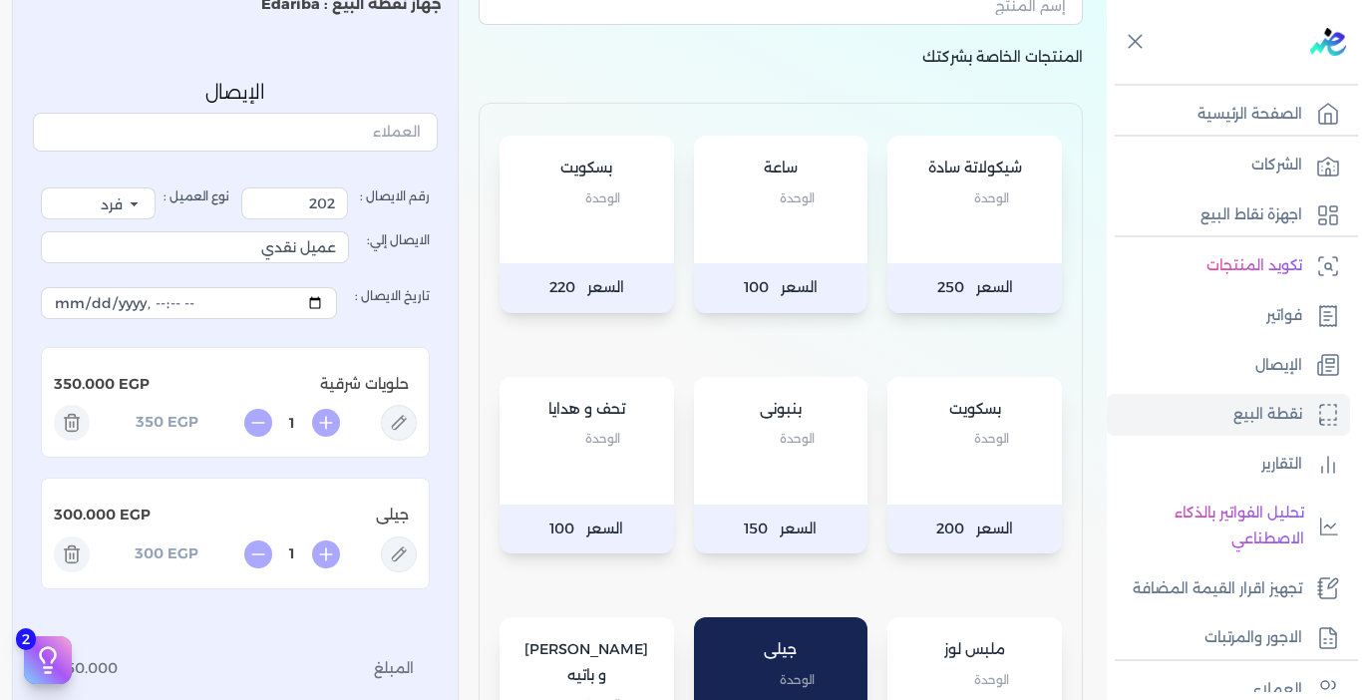
scroll to position [299, 0]
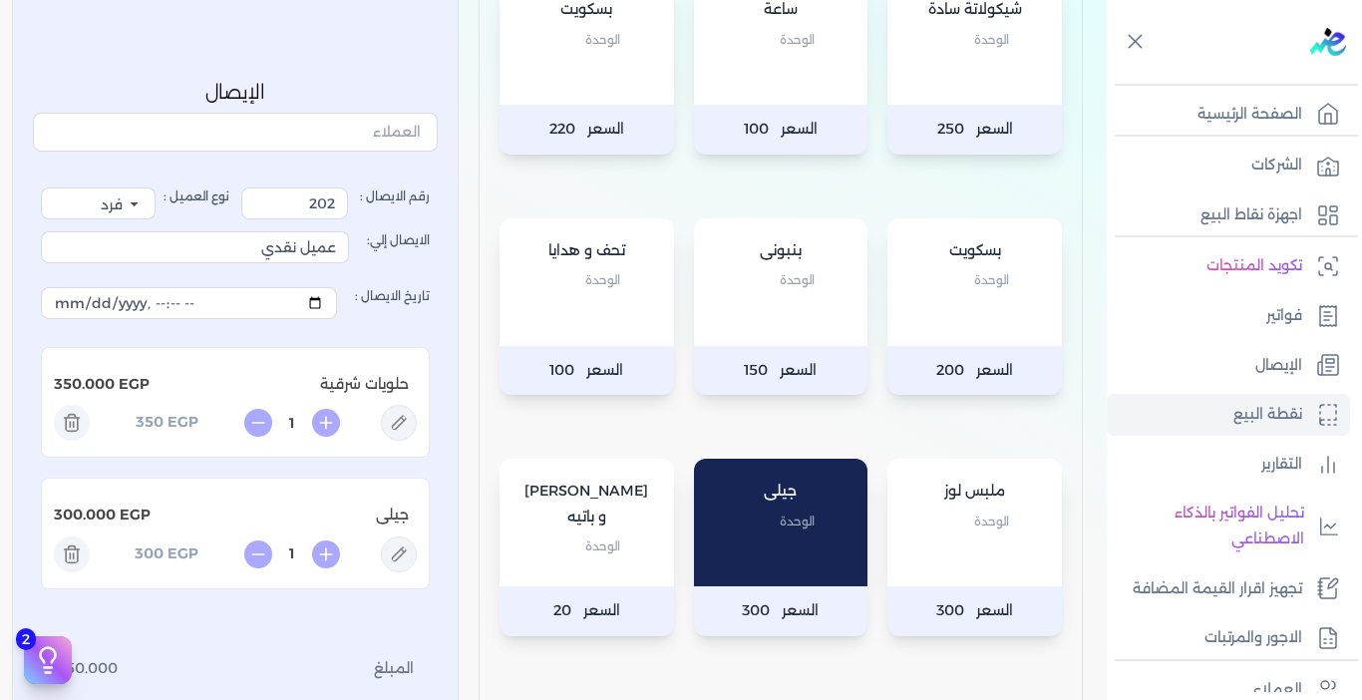
click at [968, 326] on div "بسكويت الوحدة" at bounding box center [975, 282] width 175 height 128
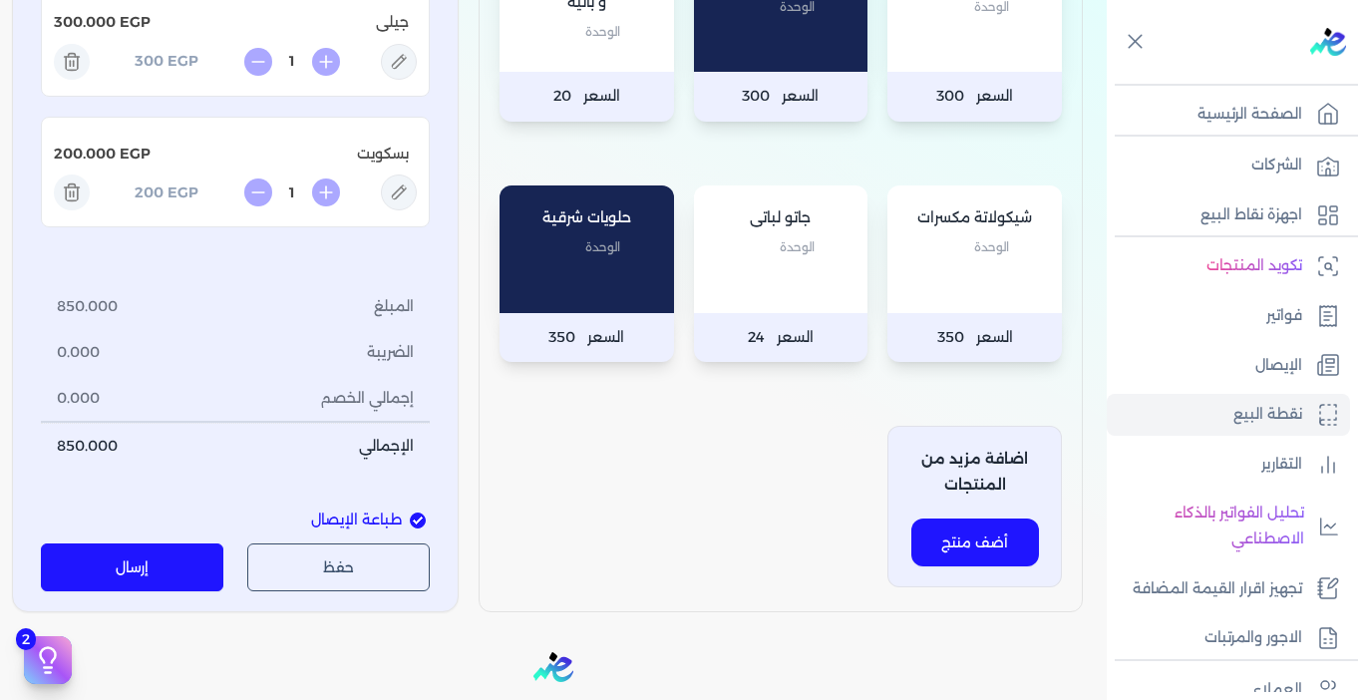
scroll to position [997, 0]
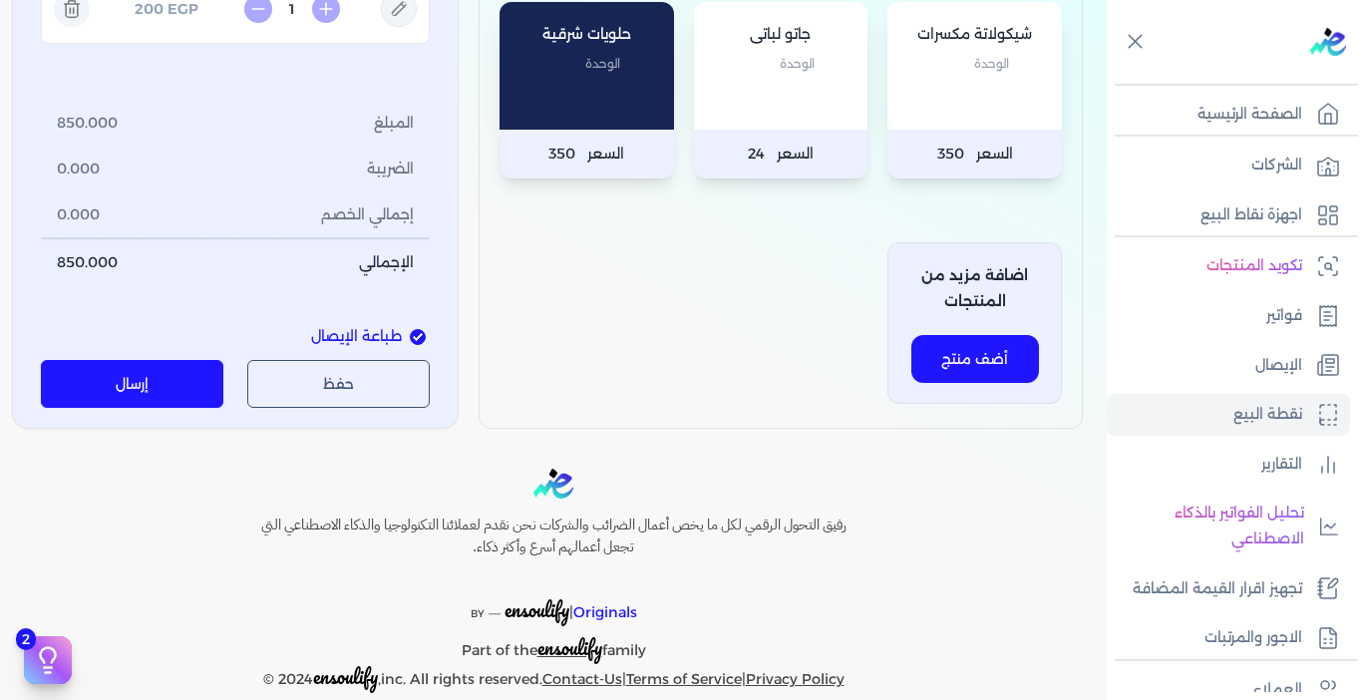
click at [119, 391] on button "إرسال" at bounding box center [132, 384] width 183 height 48
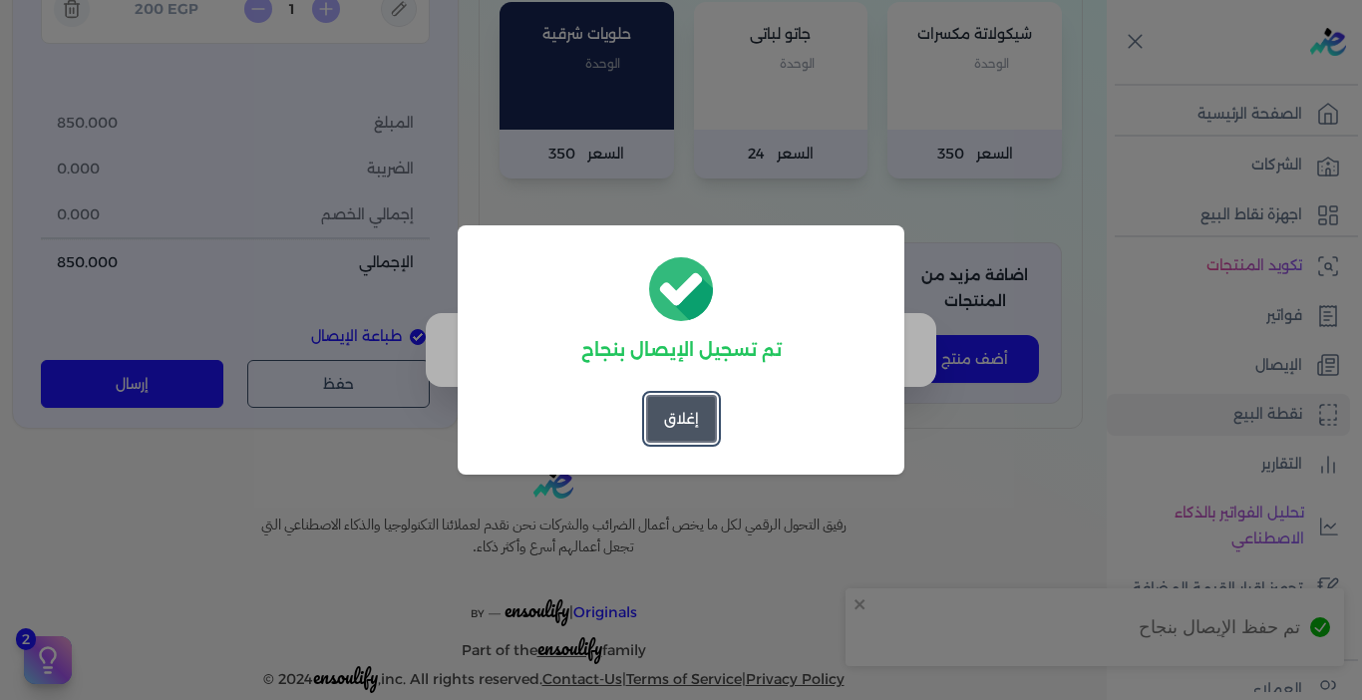
click at [685, 415] on button "إغلاق" at bounding box center [681, 419] width 71 height 48
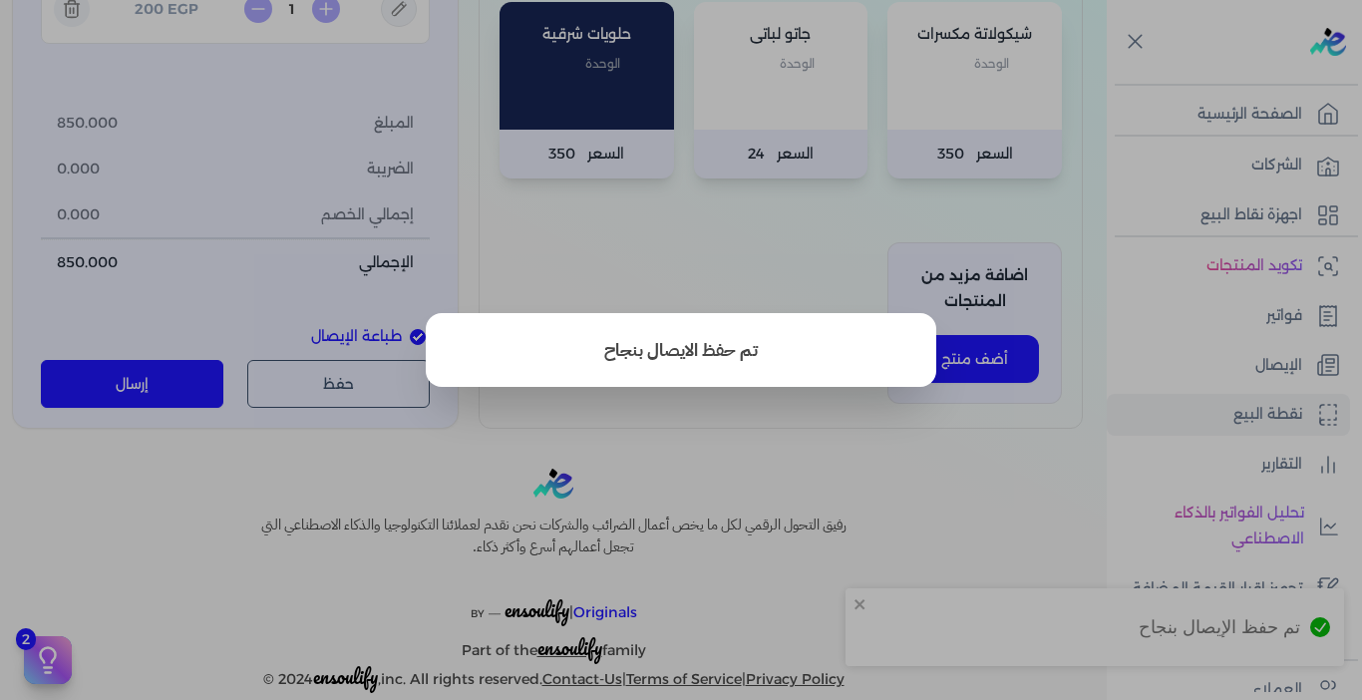
click at [865, 417] on button "close" at bounding box center [681, 350] width 1362 height 700
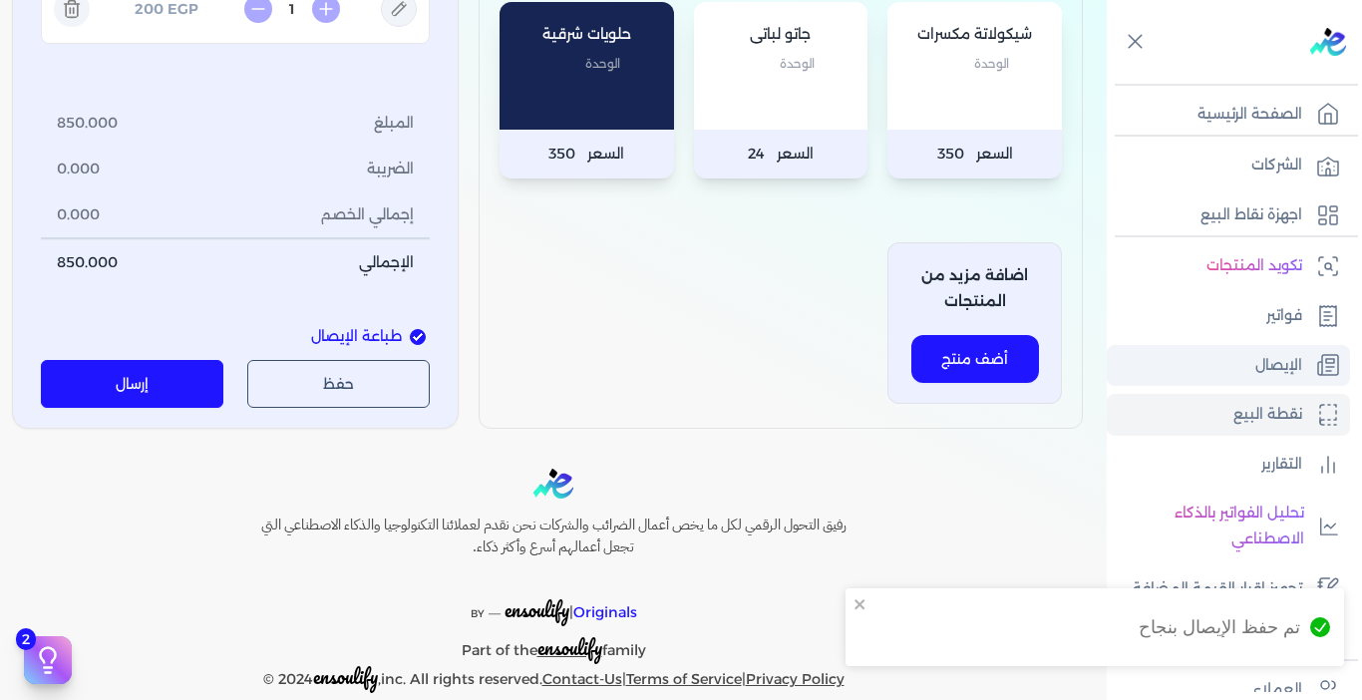
click at [1207, 371] on link "الإيصال" at bounding box center [1228, 366] width 243 height 42
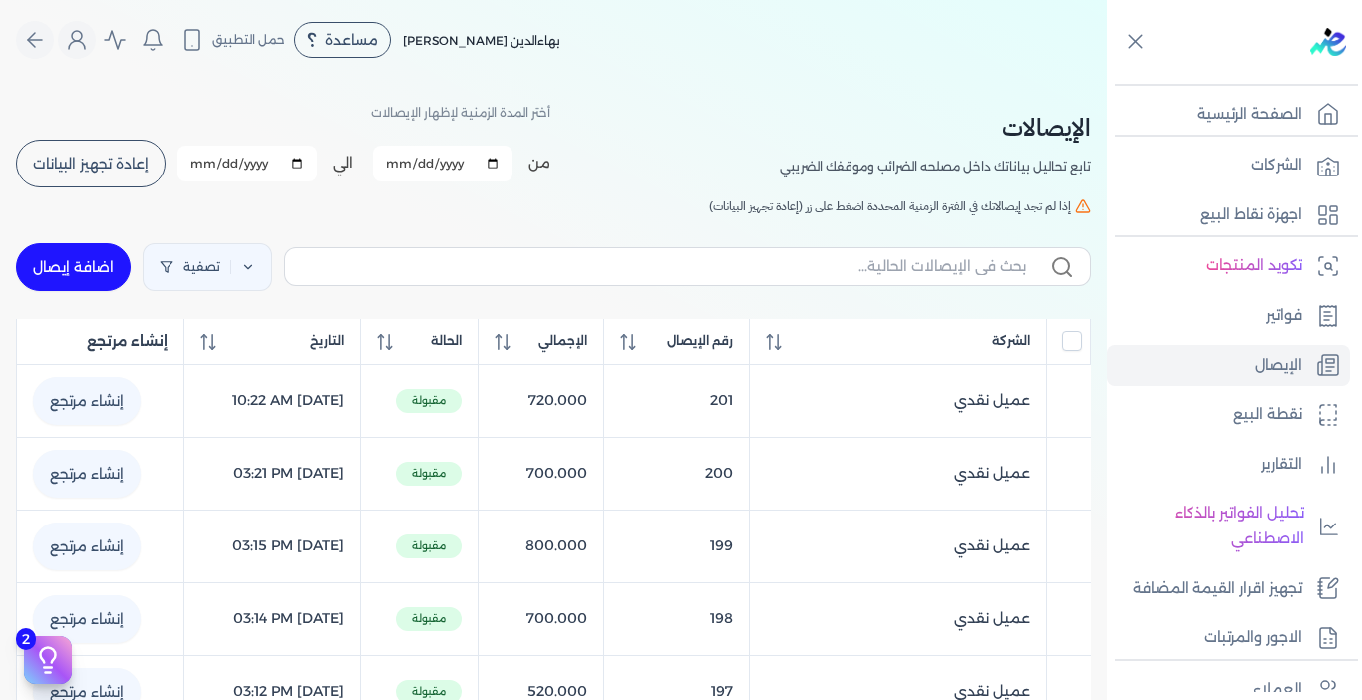
click at [118, 153] on button "إعادة تجهيز البيانات" at bounding box center [91, 164] width 150 height 48
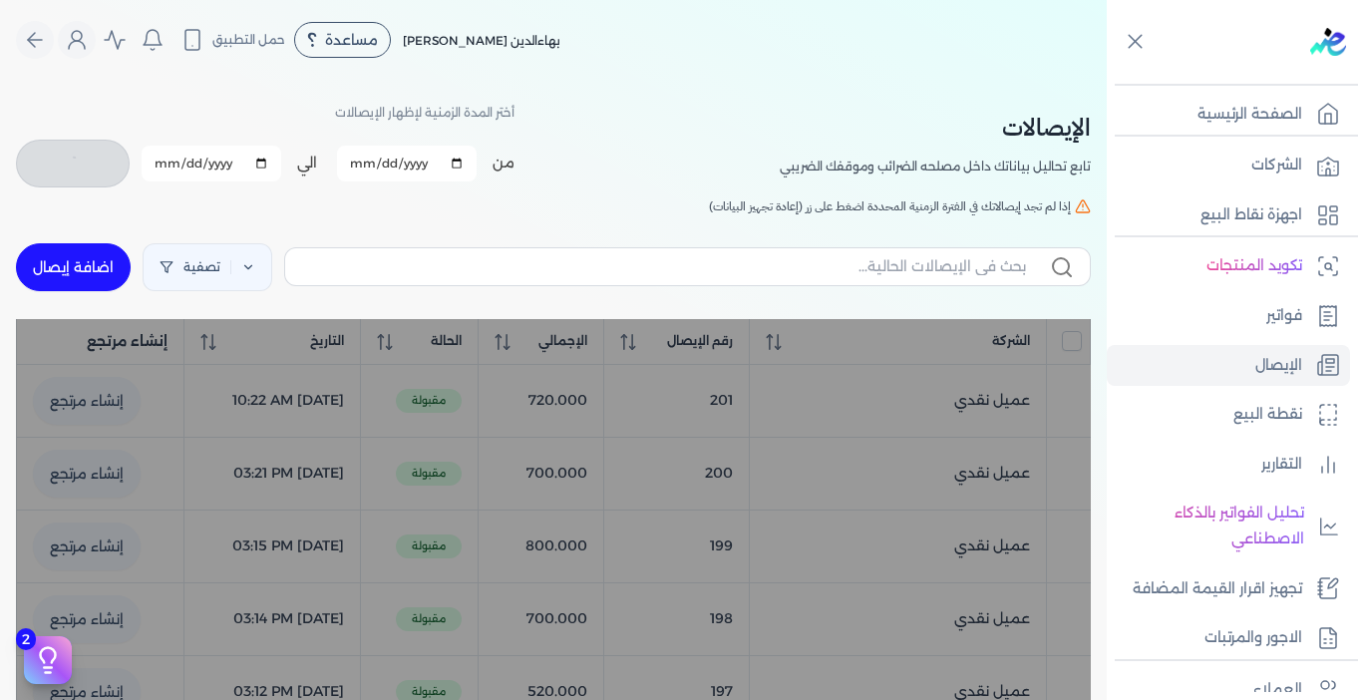
checkbox input "false"
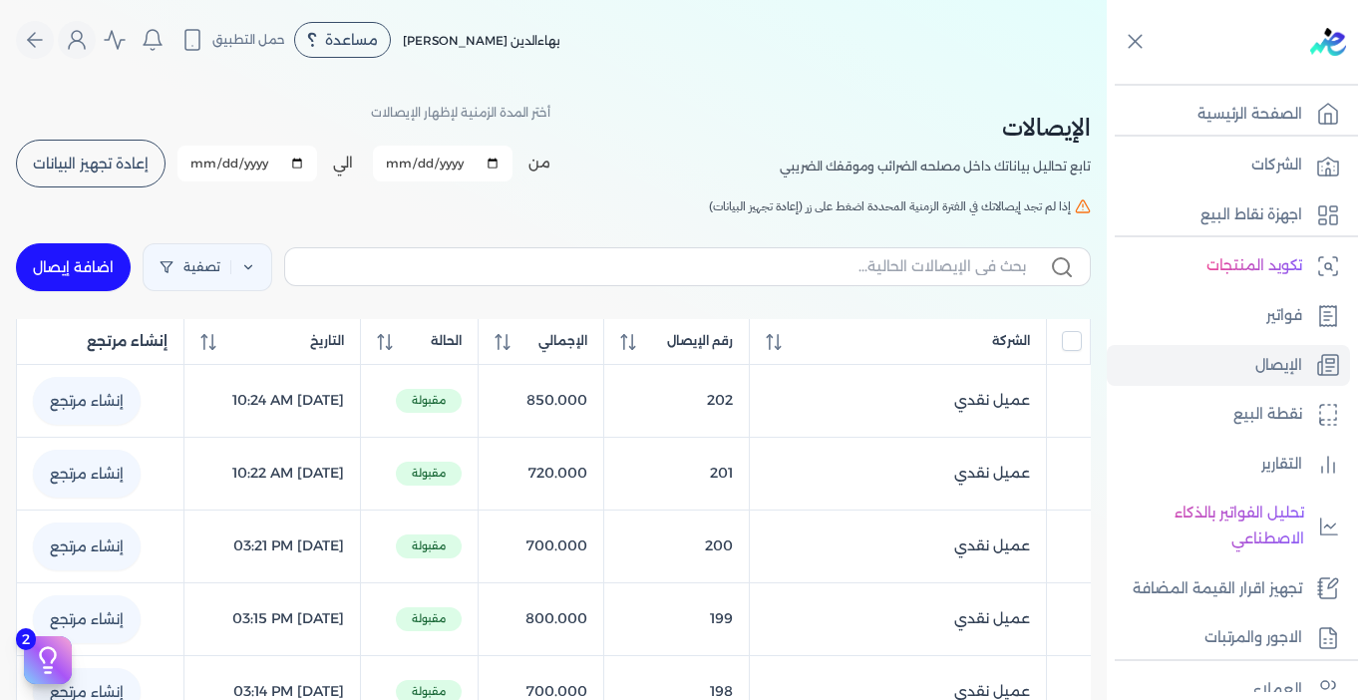
click at [86, 269] on link "اضافة إيصال" at bounding box center [73, 267] width 115 height 48
select select "EGP"
select select "EGS"
select select "B"
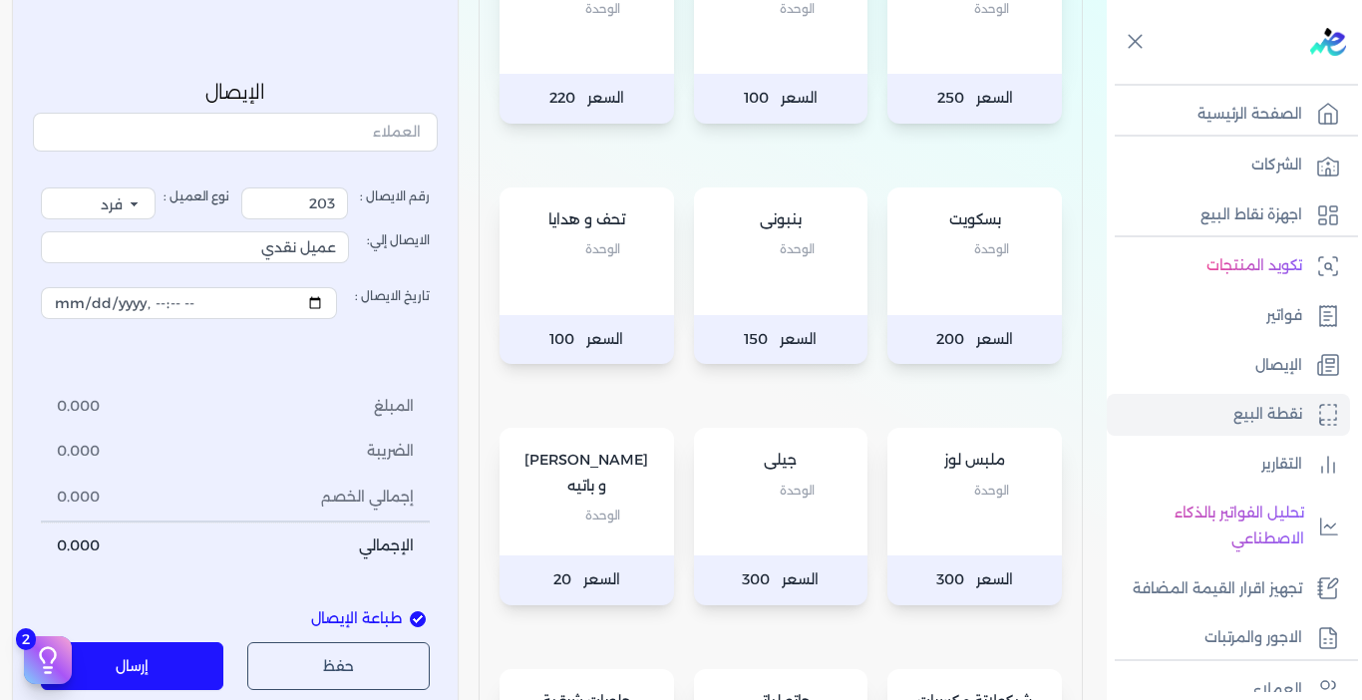
scroll to position [299, 0]
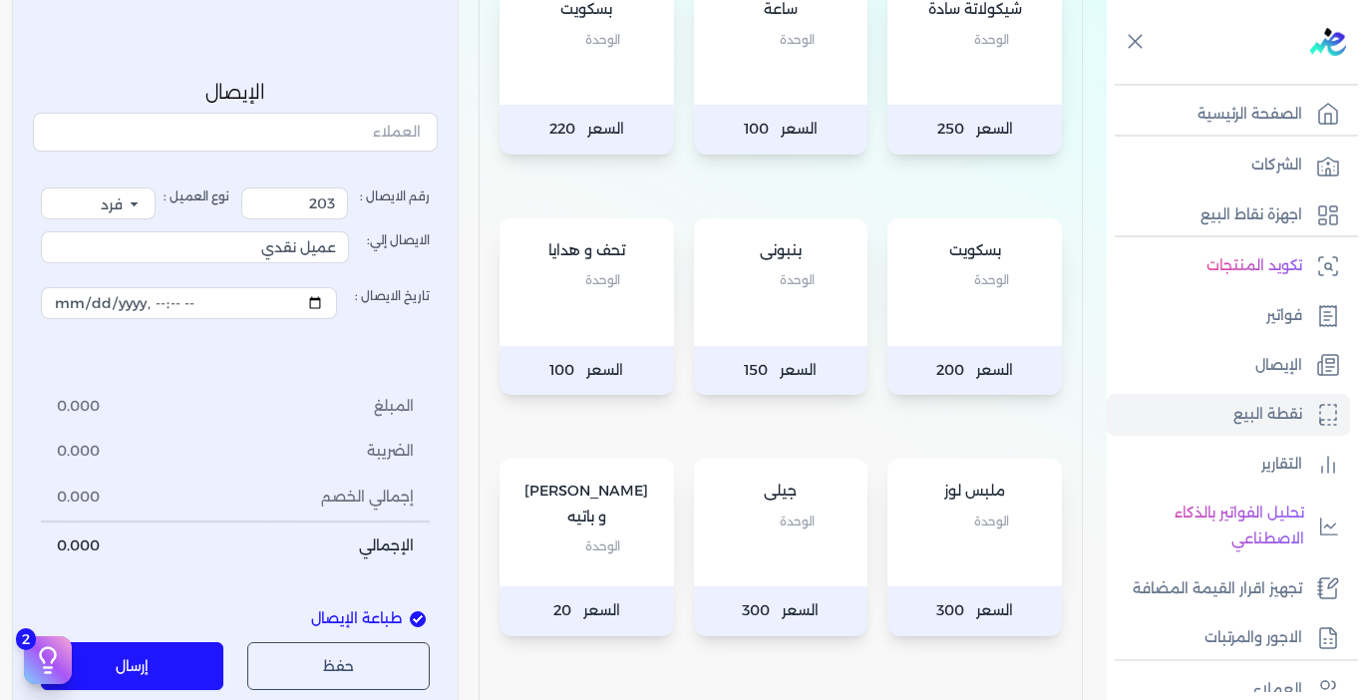
click at [941, 82] on div "شيكولاتة سادة الوحدة" at bounding box center [975, 41] width 175 height 128
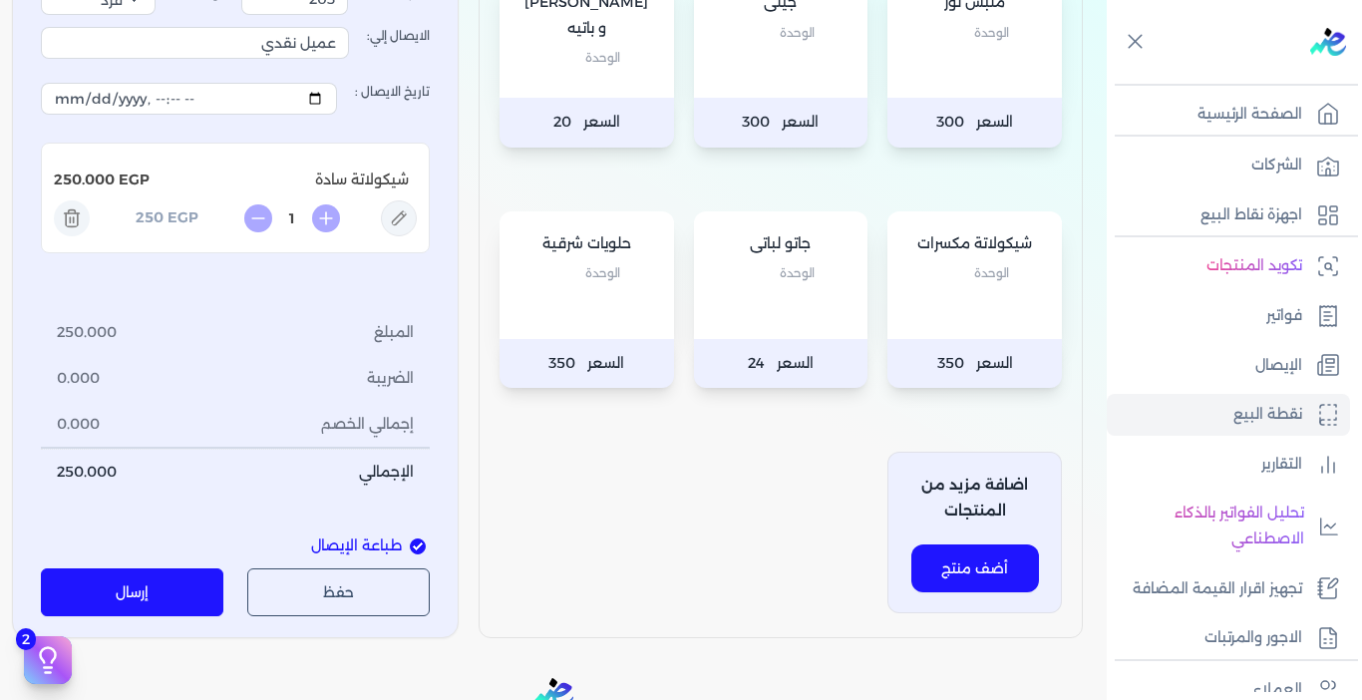
scroll to position [798, 0]
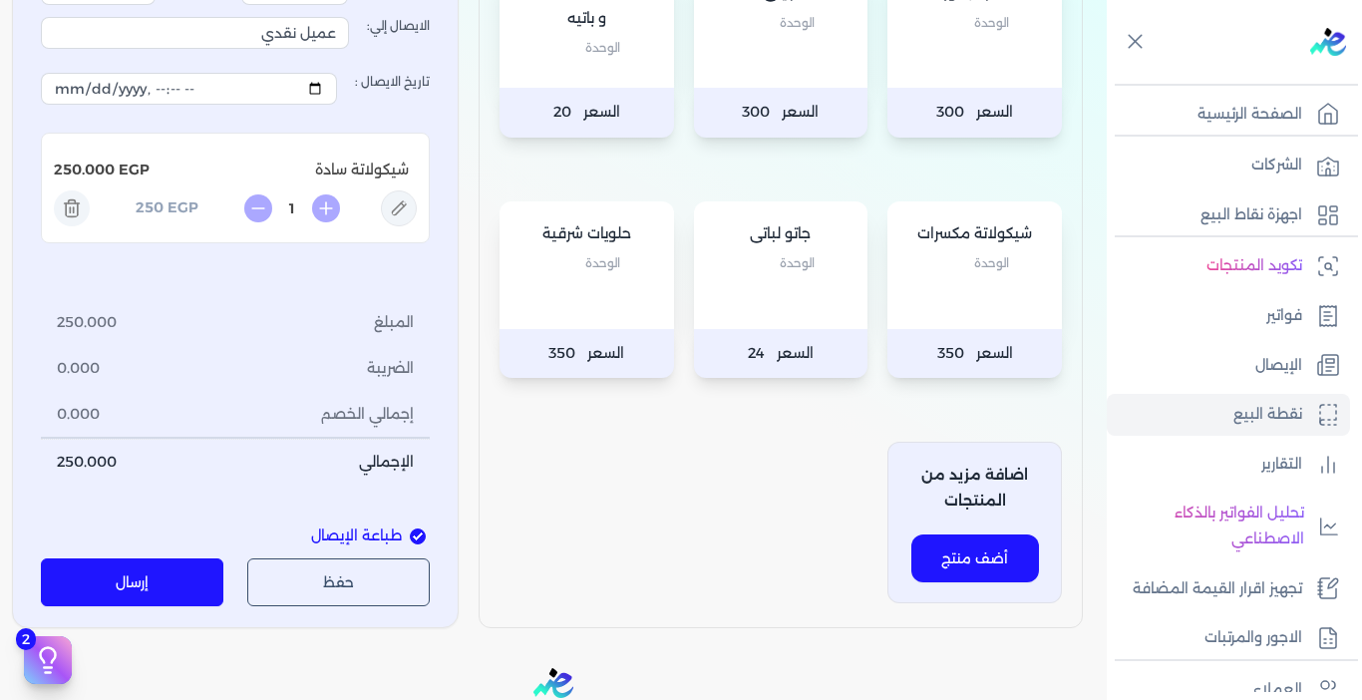
click at [172, 577] on button "إرسال" at bounding box center [132, 583] width 183 height 48
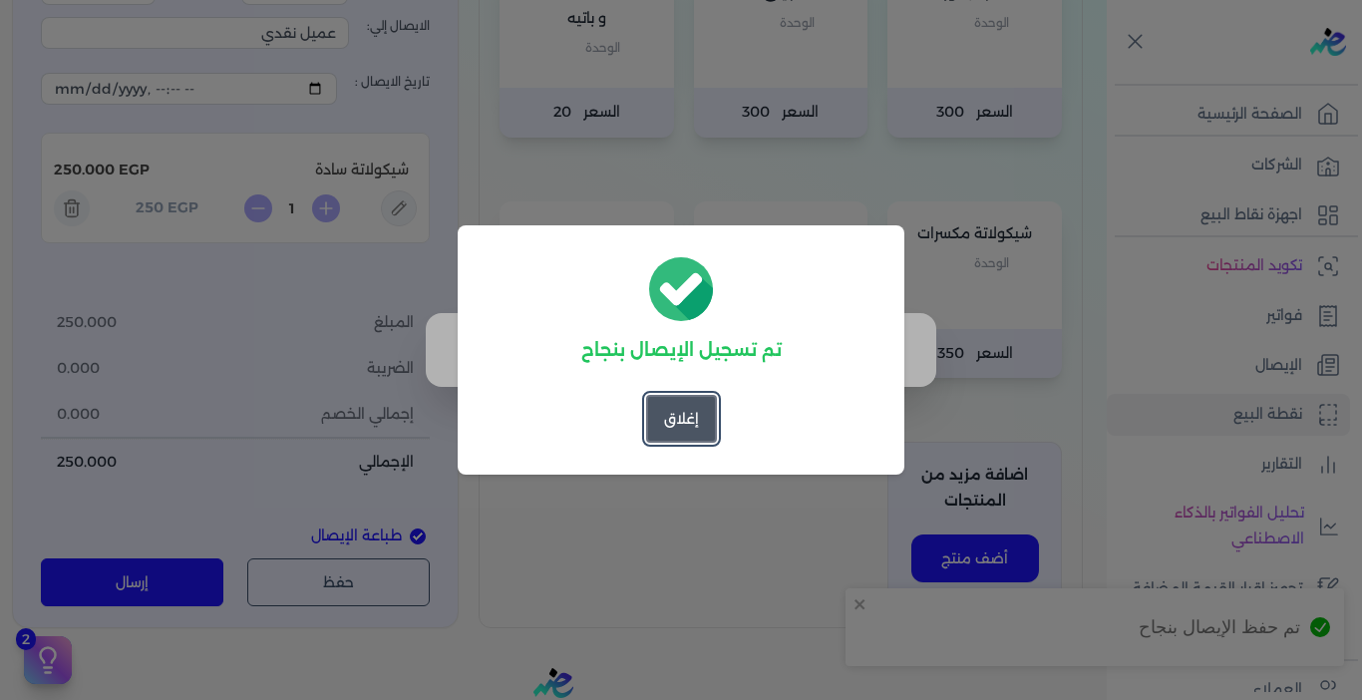
click at [665, 423] on button "إغلاق" at bounding box center [681, 419] width 71 height 48
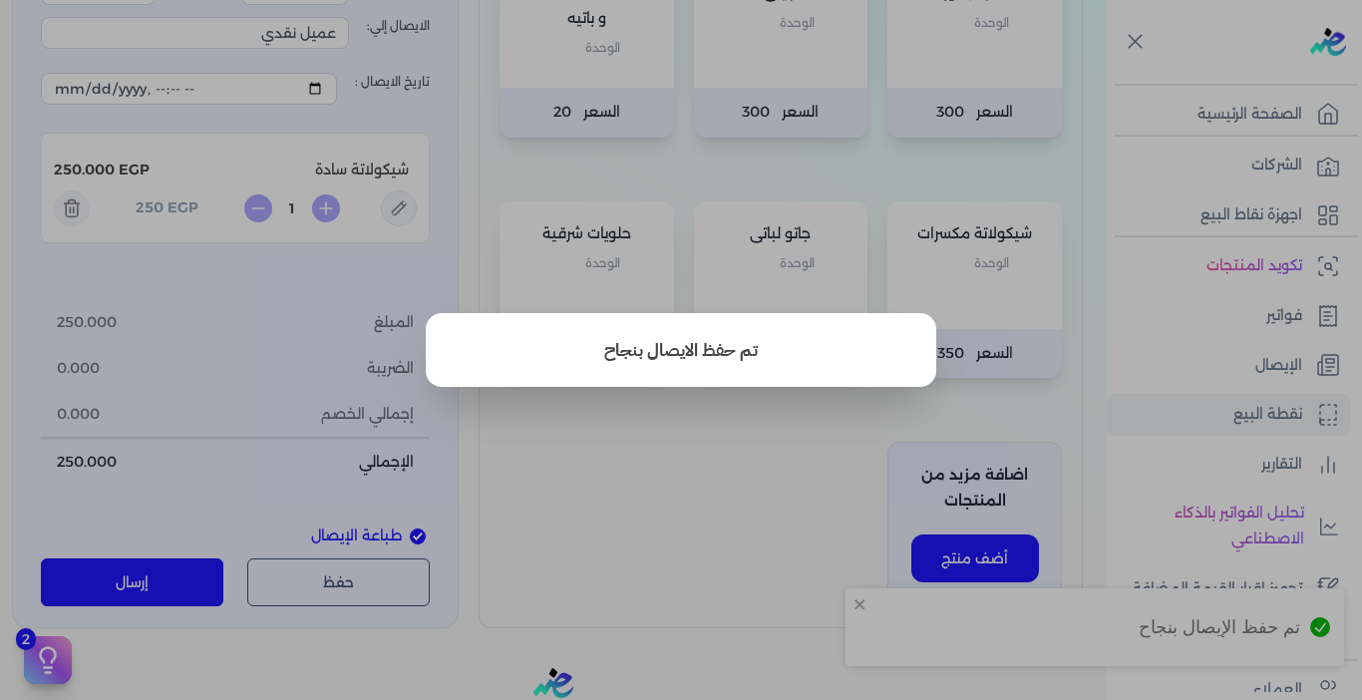
click at [668, 456] on button "close" at bounding box center [681, 350] width 1362 height 700
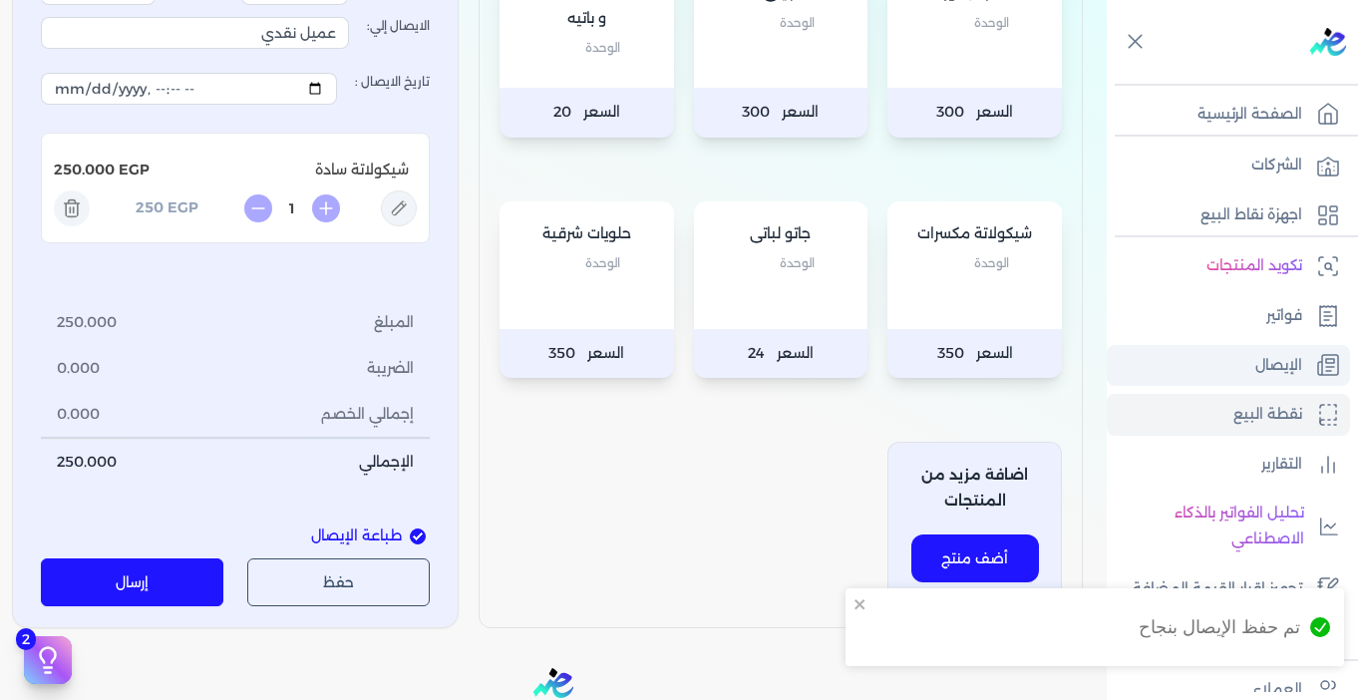
click at [1248, 375] on link "الإيصال" at bounding box center [1228, 366] width 243 height 42
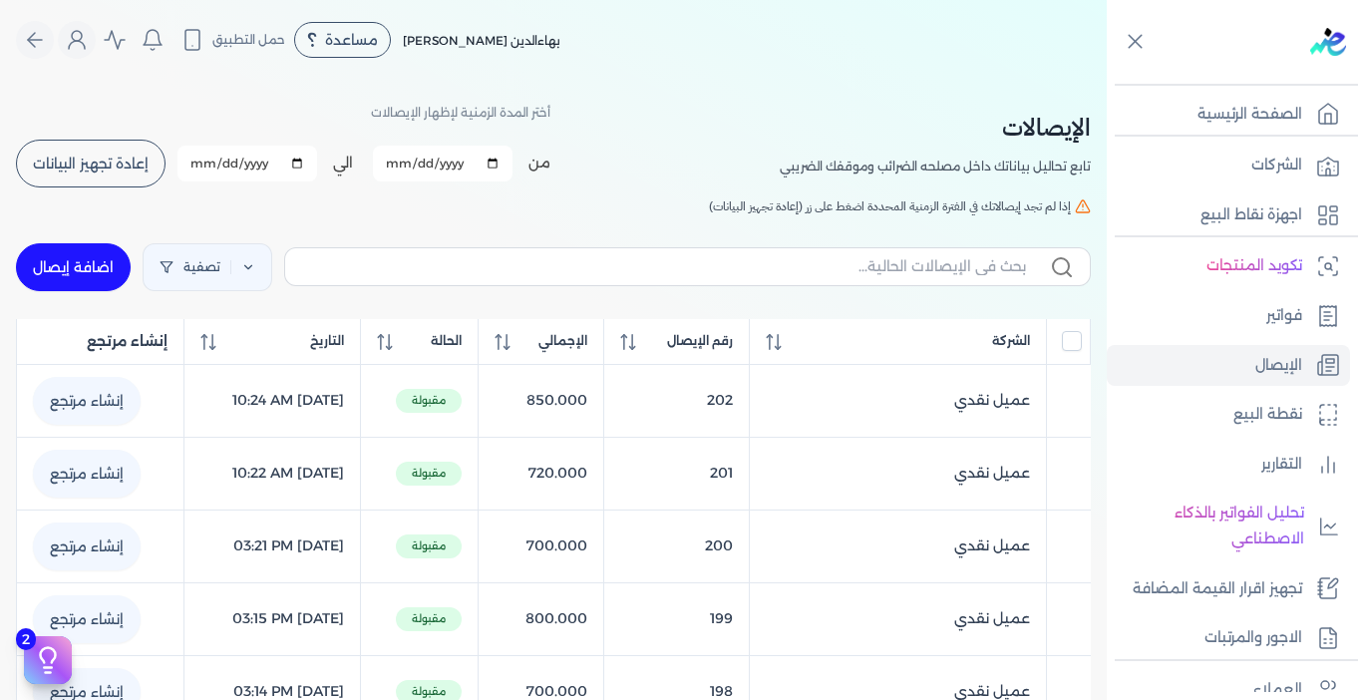
click at [147, 165] on span "إعادة تجهيز البيانات" at bounding box center [91, 164] width 116 height 14
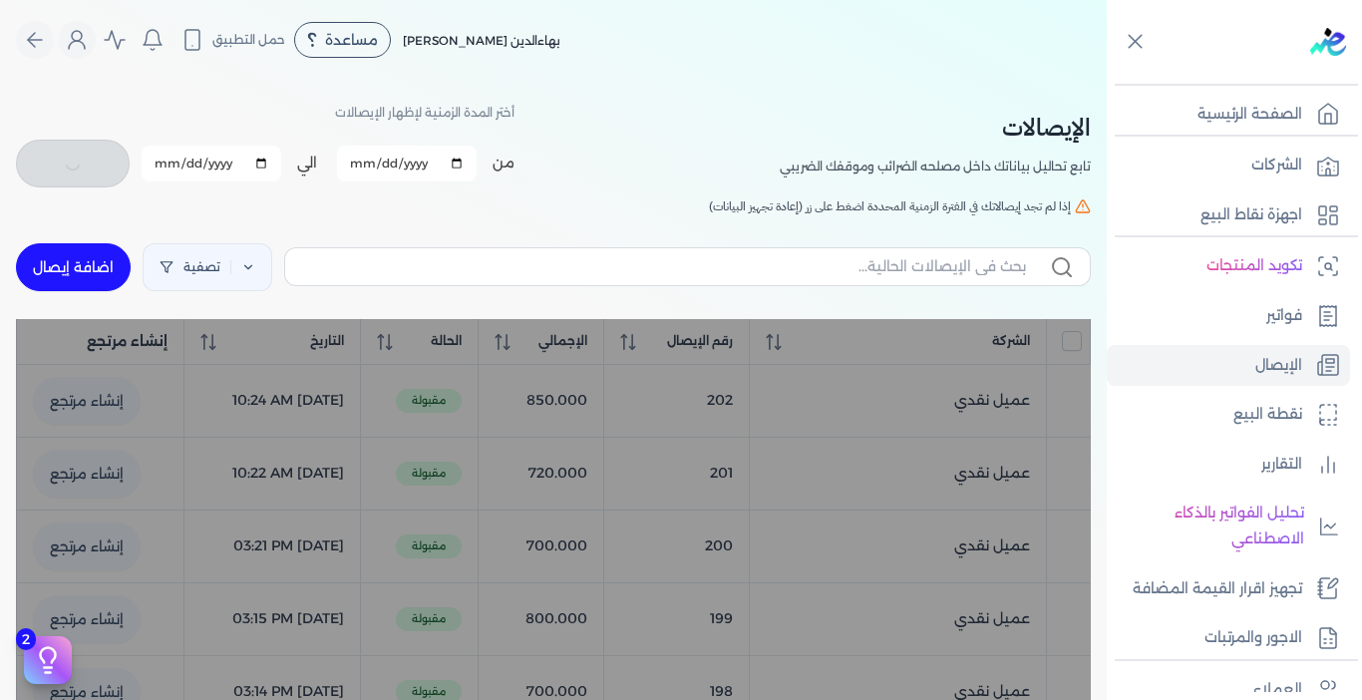
checkbox input "false"
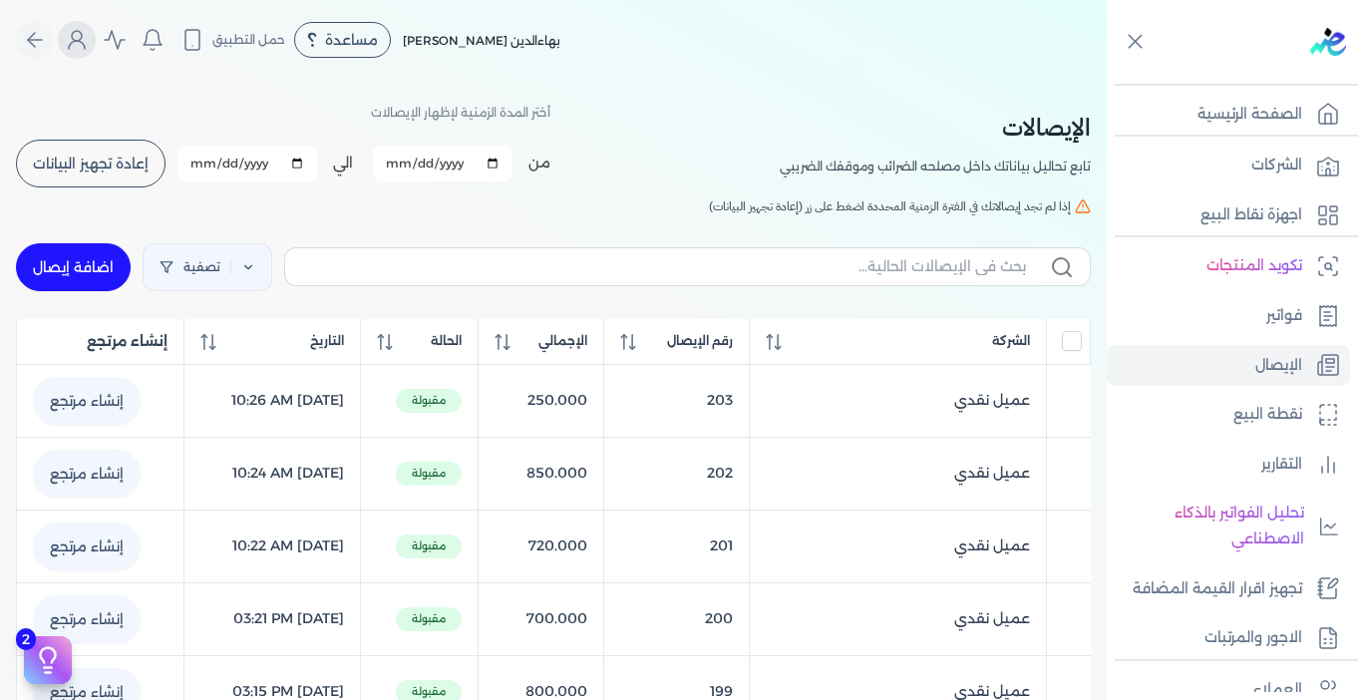
click at [79, 45] on icon "Global" at bounding box center [77, 40] width 24 height 24
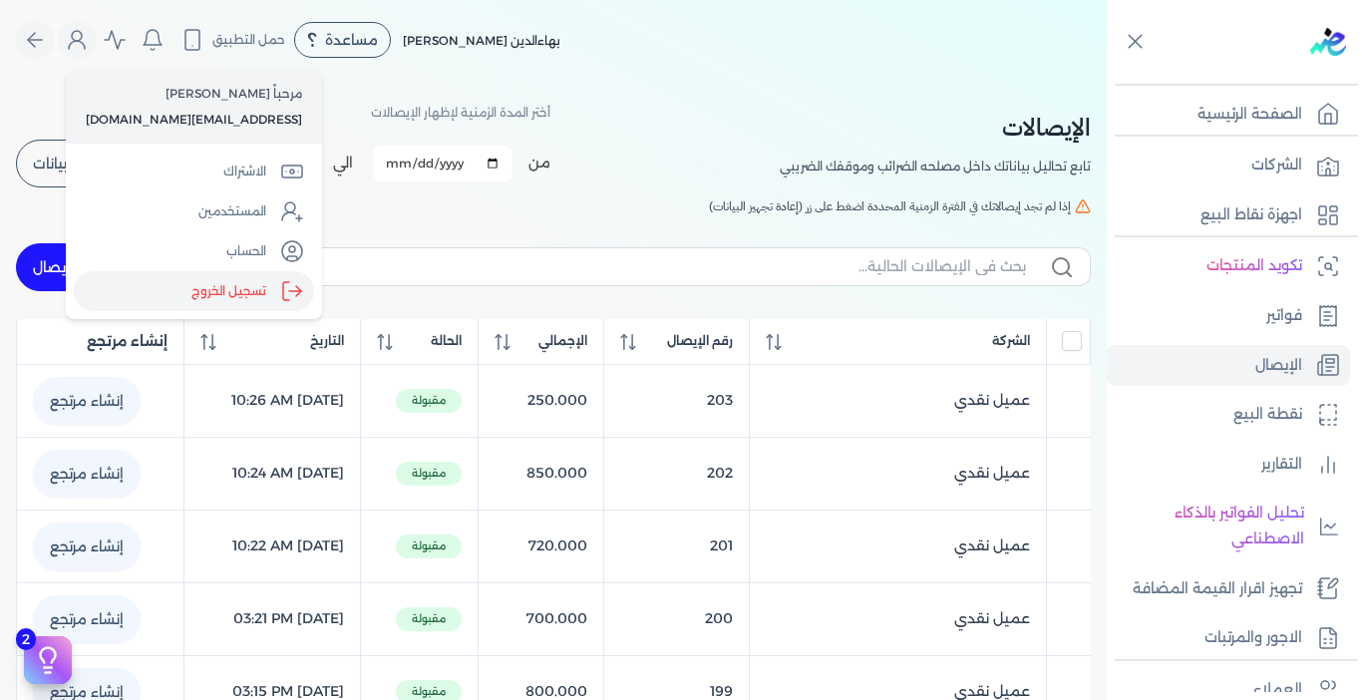
click at [259, 282] on label "تسجيل الخروج" at bounding box center [194, 291] width 240 height 40
click at [1107, 80] on input "Close" at bounding box center [1107, 80] width 0 height 0
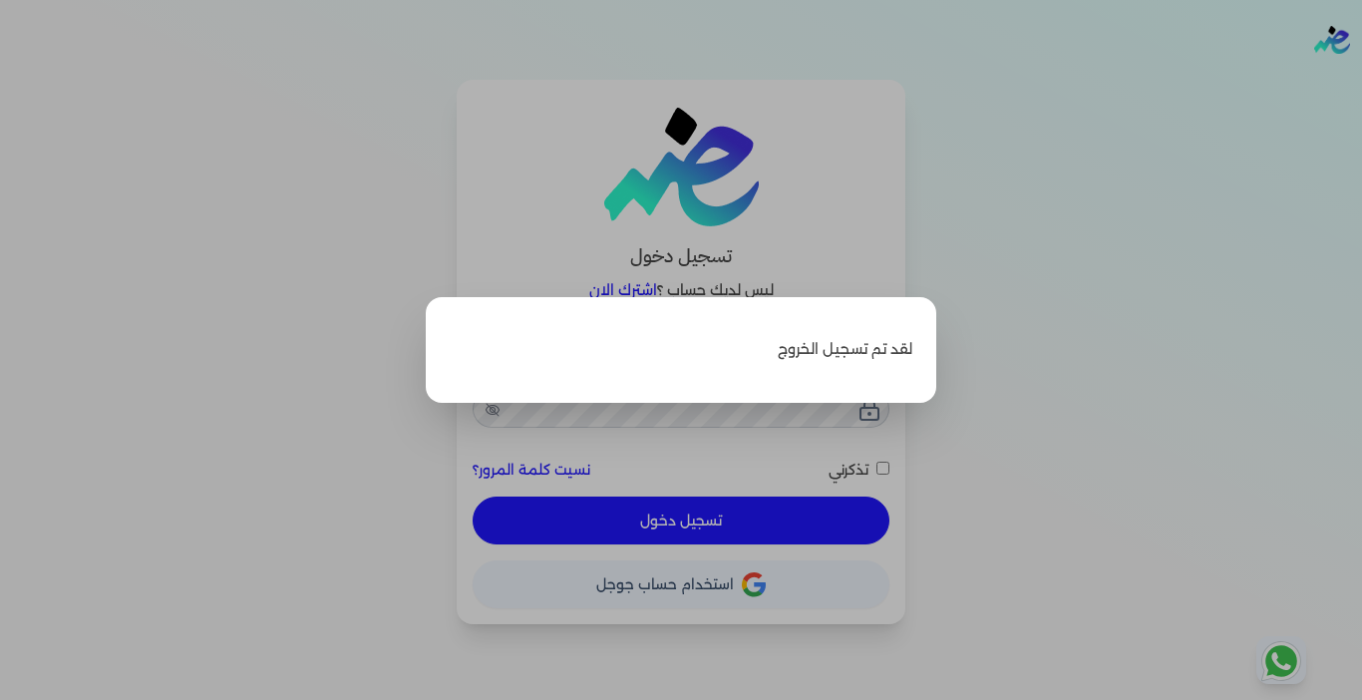
type input "[EMAIL_ADDRESS][DOMAIN_NAME]"
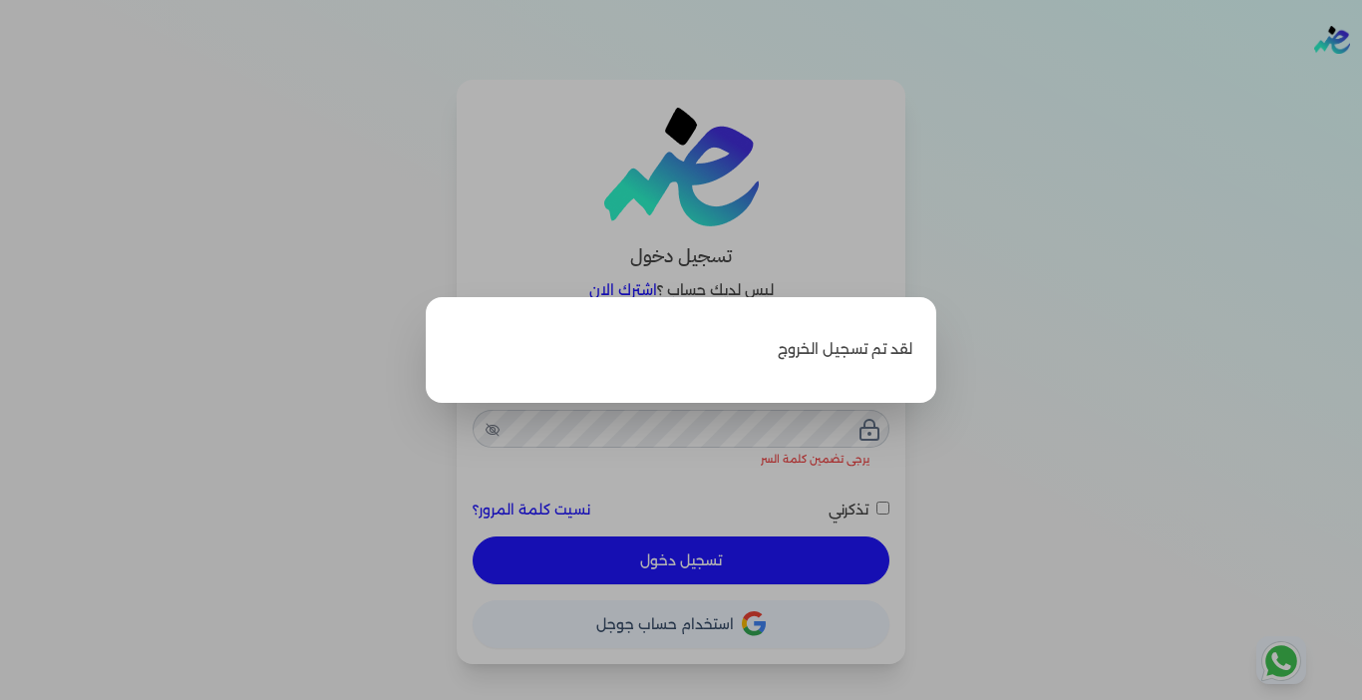
checkbox input "false"
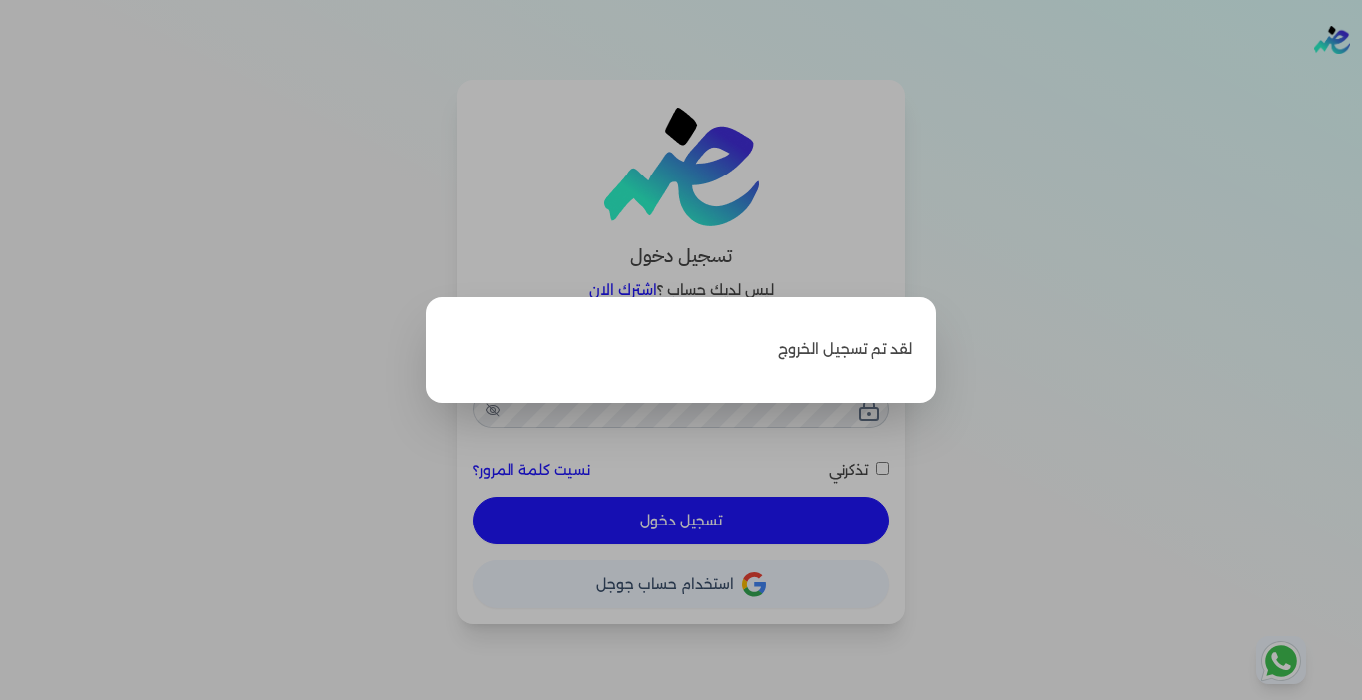
drag, startPoint x: 1085, startPoint y: 256, endPoint x: 1169, endPoint y: 182, distance: 112.3
click at [1104, 235] on label "Close" at bounding box center [681, 350] width 1362 height 700
click at [1361, 80] on input "Close" at bounding box center [1362, 80] width 0 height 0
